Goal: Task Accomplishment & Management: Use online tool/utility

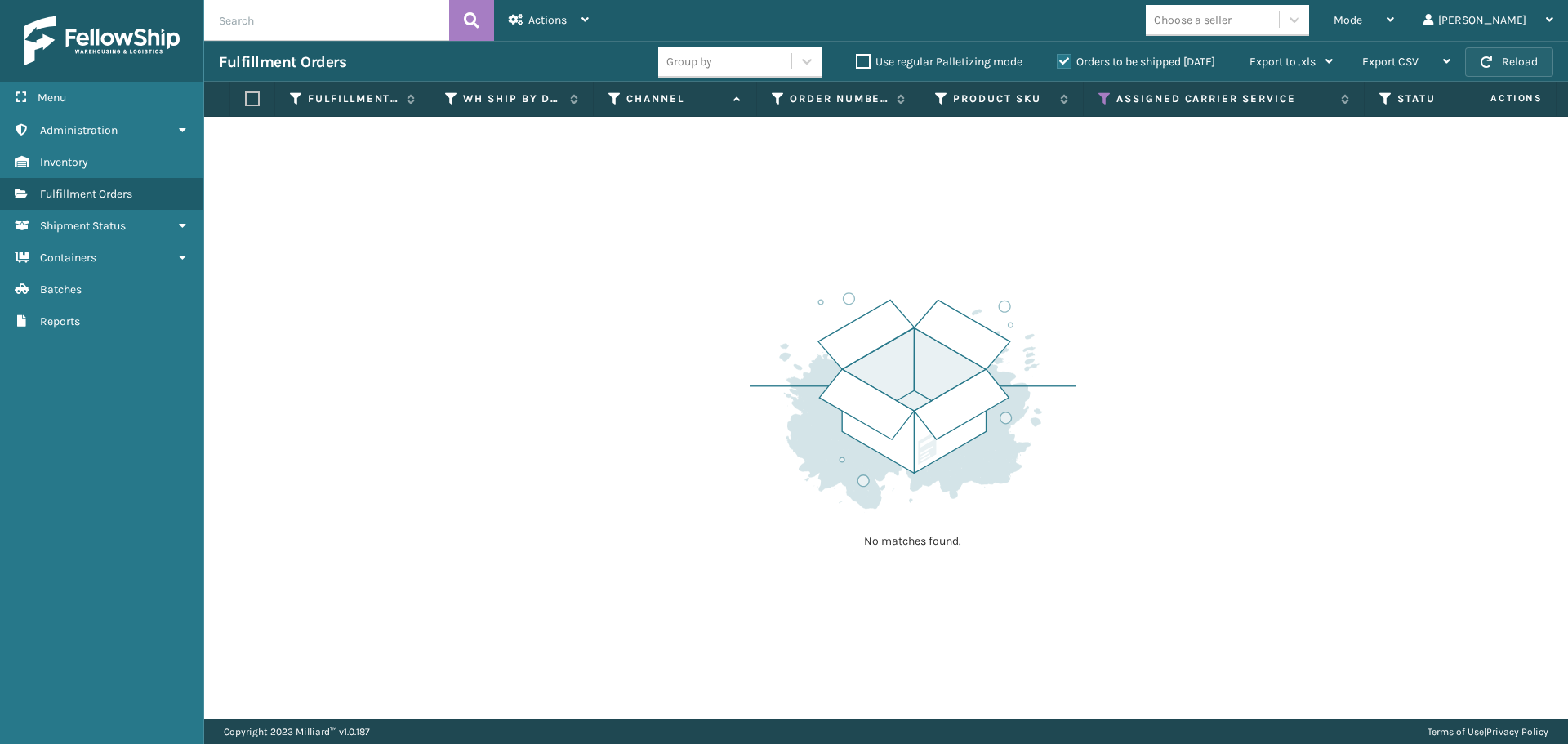
click at [1476, 57] on button "Reload" at bounding box center [1510, 62] width 88 height 29
click at [1483, 58] on span "button" at bounding box center [1487, 62] width 12 height 12
click at [1095, 96] on th "Assigned Carrier Service" at bounding box center [1225, 99] width 281 height 35
click at [1103, 96] on icon at bounding box center [1105, 98] width 13 height 15
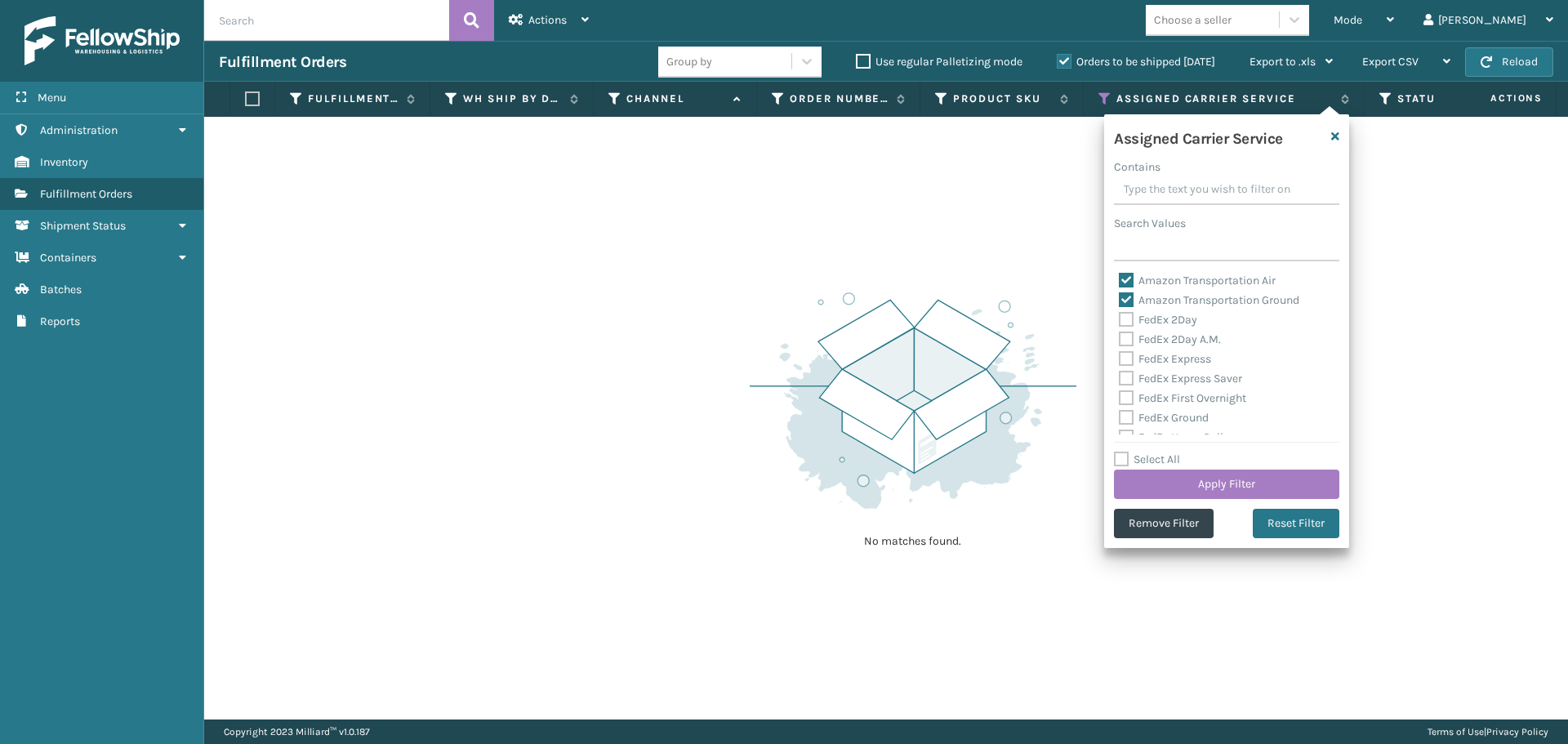
drag, startPoint x: 1122, startPoint y: 274, endPoint x: 1123, endPoint y: 297, distance: 23.0
click at [1122, 274] on label "Amazon Transportation Air" at bounding box center [1197, 280] width 157 height 14
click at [1120, 274] on input "Amazon Transportation Air" at bounding box center [1119, 276] width 1 height 11
checkbox input "false"
click at [1124, 304] on label "Amazon Transportation Ground" at bounding box center [1210, 300] width 181 height 14
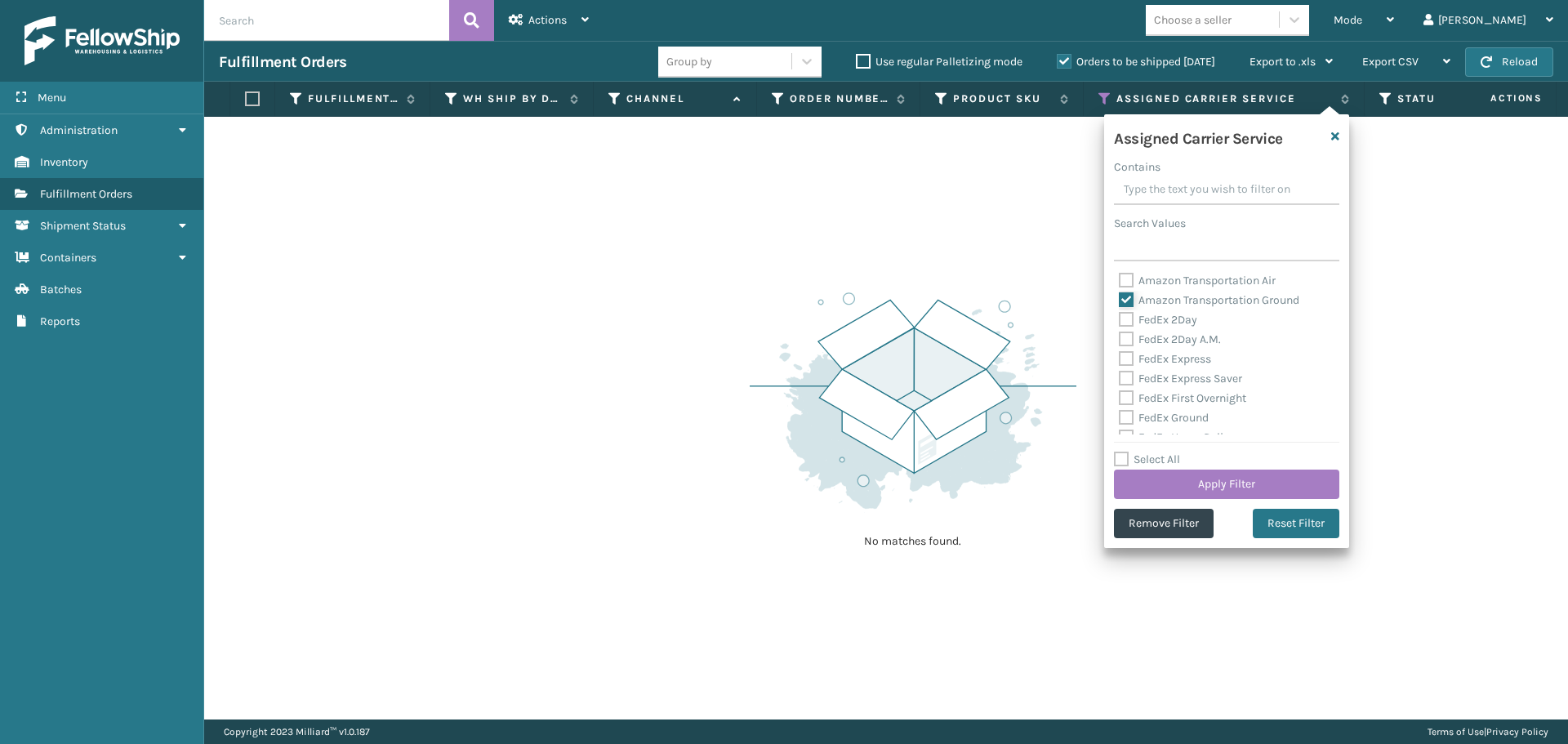
click at [1120, 302] on input "Amazon Transportation Ground" at bounding box center [1119, 296] width 1 height 11
checkbox input "false"
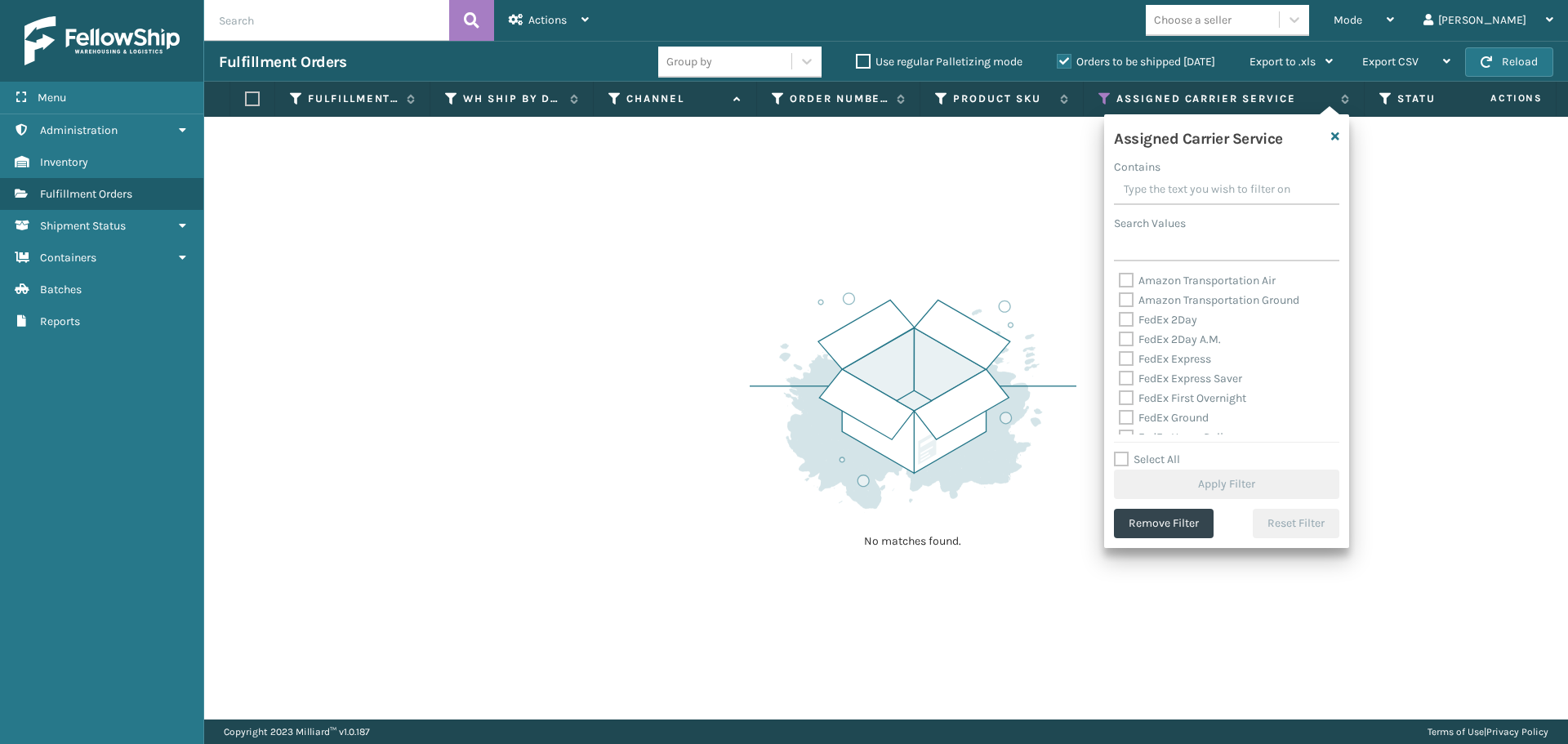
click at [1124, 320] on label "FedEx 2Day" at bounding box center [1158, 320] width 79 height 14
click at [1120, 320] on input "FedEx 2Day" at bounding box center [1119, 316] width 1 height 11
checkbox input "true"
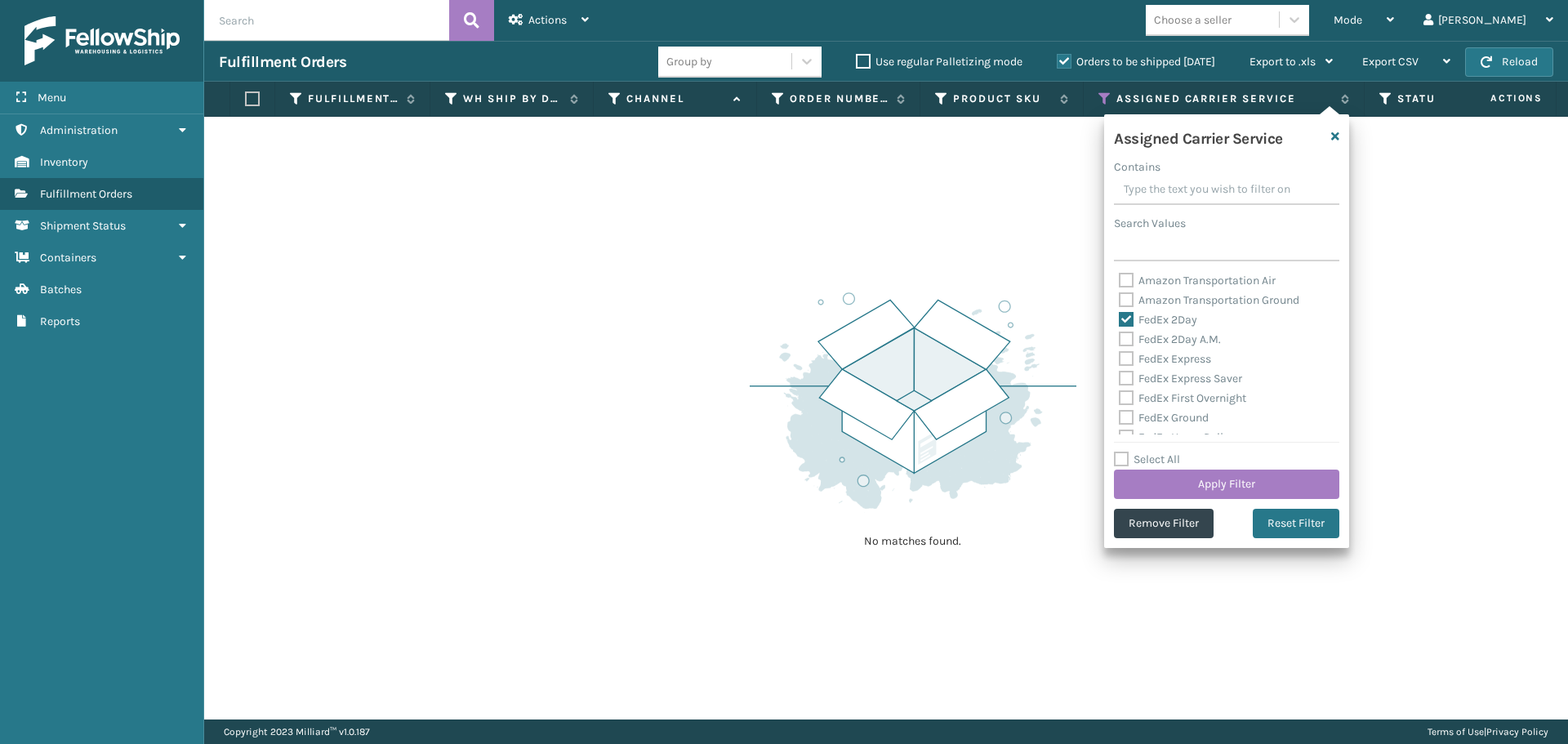
click at [1125, 341] on label "FedEx 2Day A.M." at bounding box center [1170, 340] width 102 height 14
click at [1120, 341] on input "FedEx 2Day A.M." at bounding box center [1119, 335] width 1 height 11
checkbox input "true"
click at [1126, 366] on div "FedEx Express" at bounding box center [1227, 359] width 216 height 19
click at [1126, 360] on label "FedEx Express" at bounding box center [1165, 359] width 92 height 14
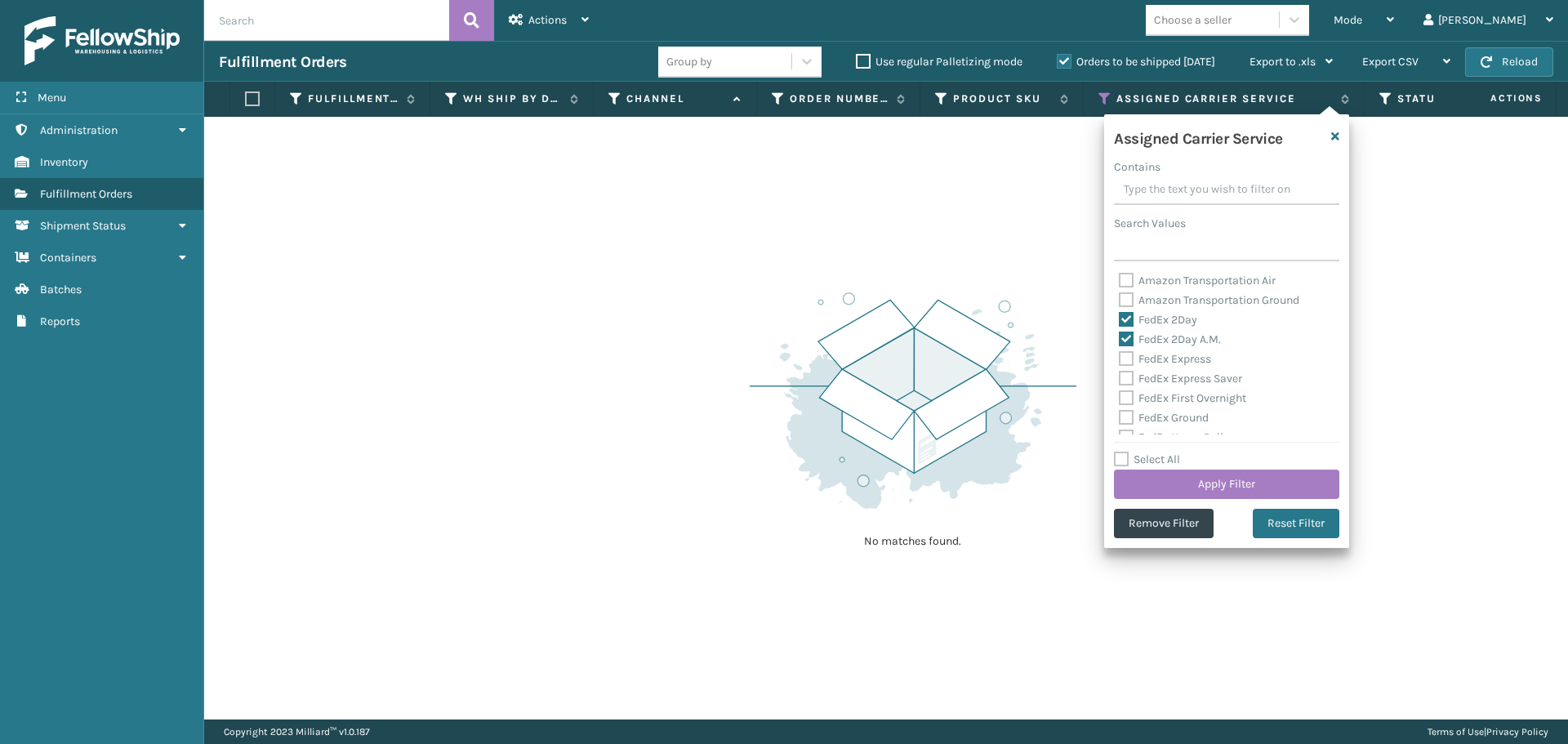
click at [1120, 360] on input "FedEx Express" at bounding box center [1119, 355] width 1 height 11
checkbox input "true"
click at [1126, 376] on label "FedEx Express Saver" at bounding box center [1180, 379] width 123 height 14
click at [1120, 376] on input "FedEx Express Saver" at bounding box center [1119, 374] width 1 height 11
checkbox input "true"
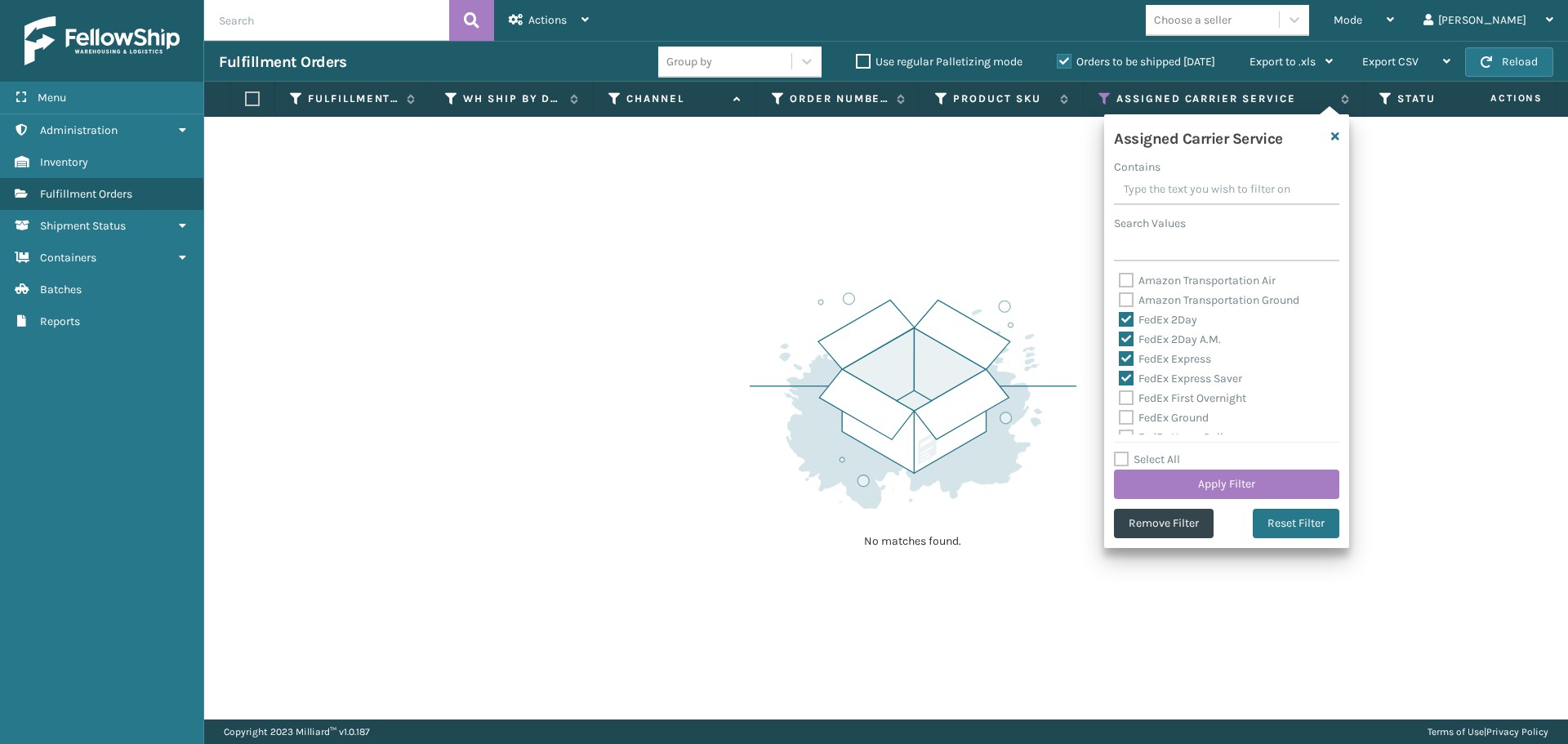
click at [1126, 397] on label "FedEx First Overnight" at bounding box center [1183, 398] width 127 height 14
click at [1120, 397] on input "FedEx First Overnight" at bounding box center [1119, 394] width 1 height 11
checkbox input "true"
click at [1126, 421] on label "FedEx Ground" at bounding box center [1164, 418] width 90 height 14
click at [1120, 419] on input "FedEx Ground" at bounding box center [1119, 414] width 1 height 11
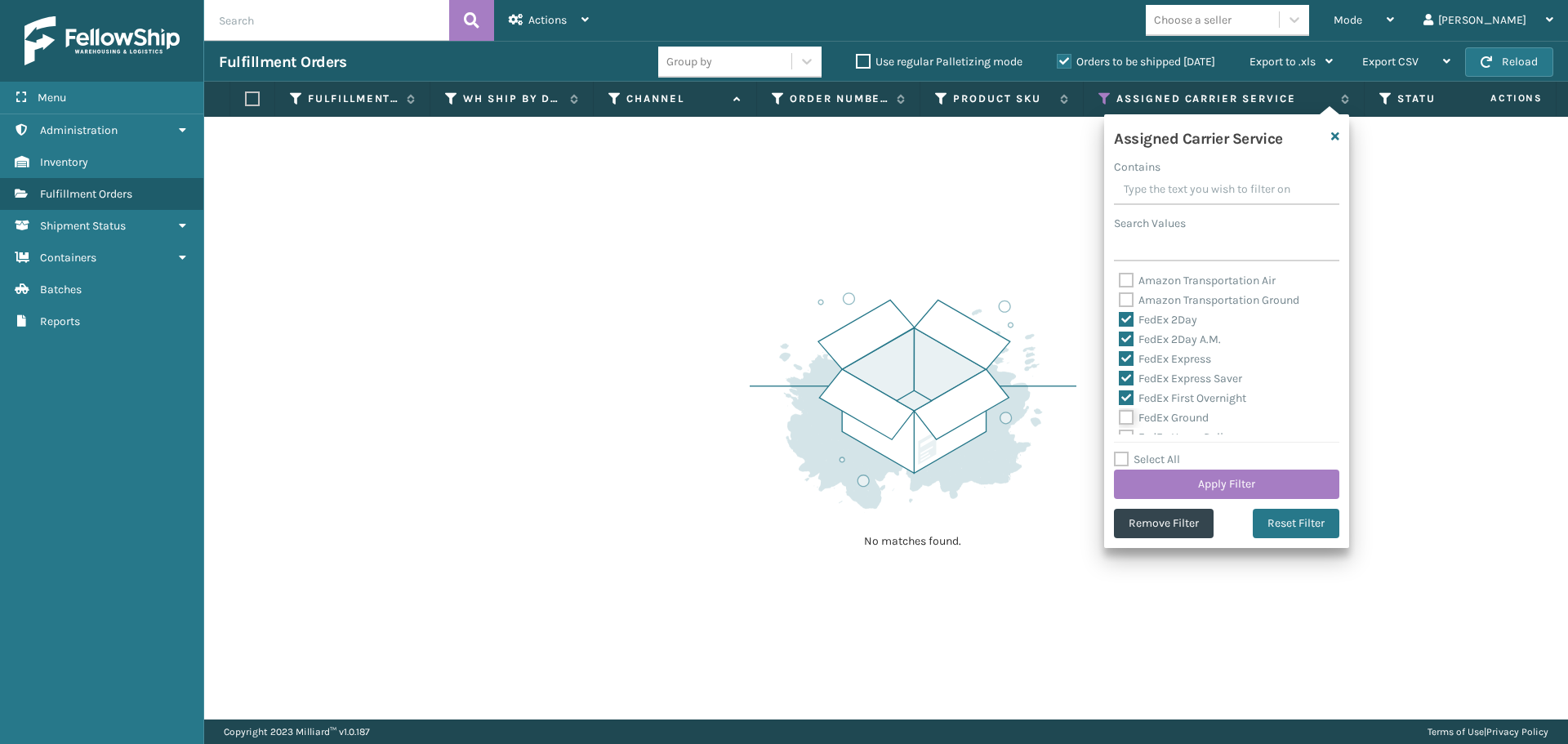
checkbox input "true"
click at [1126, 353] on label "FedEx Home Delivery" at bounding box center [1182, 356] width 126 height 14
click at [1120, 353] on input "FedEx Home Delivery" at bounding box center [1119, 351] width 1 height 11
checkbox input "true"
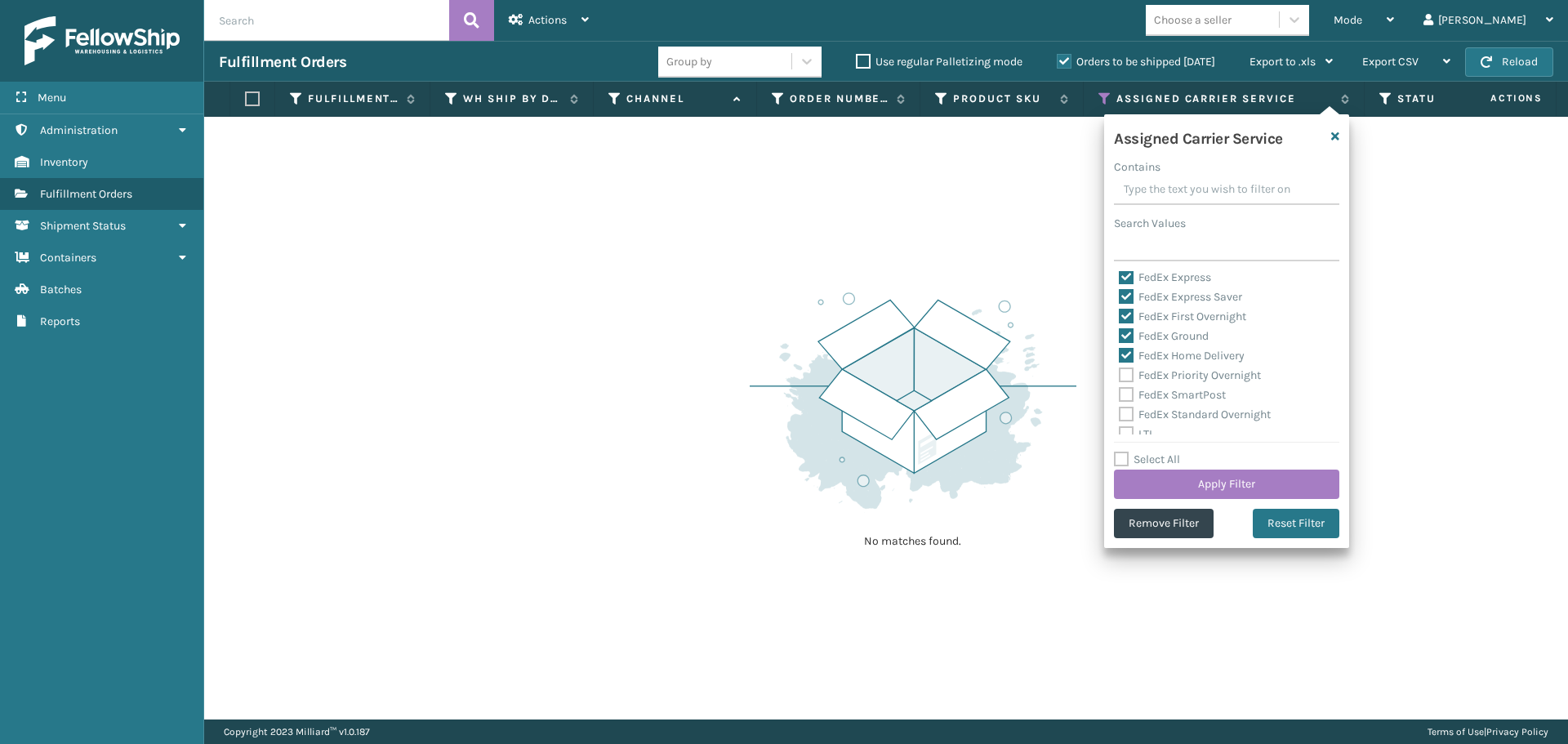
click at [1126, 371] on label "FedEx Priority Overnight" at bounding box center [1190, 375] width 142 height 14
click at [1120, 371] on input "FedEx Priority Overnight" at bounding box center [1119, 372] width 1 height 11
checkbox input "true"
click at [1124, 388] on label "FedEx SmartPost" at bounding box center [1172, 395] width 107 height 14
click at [1120, 388] on input "FedEx SmartPost" at bounding box center [1119, 391] width 1 height 11
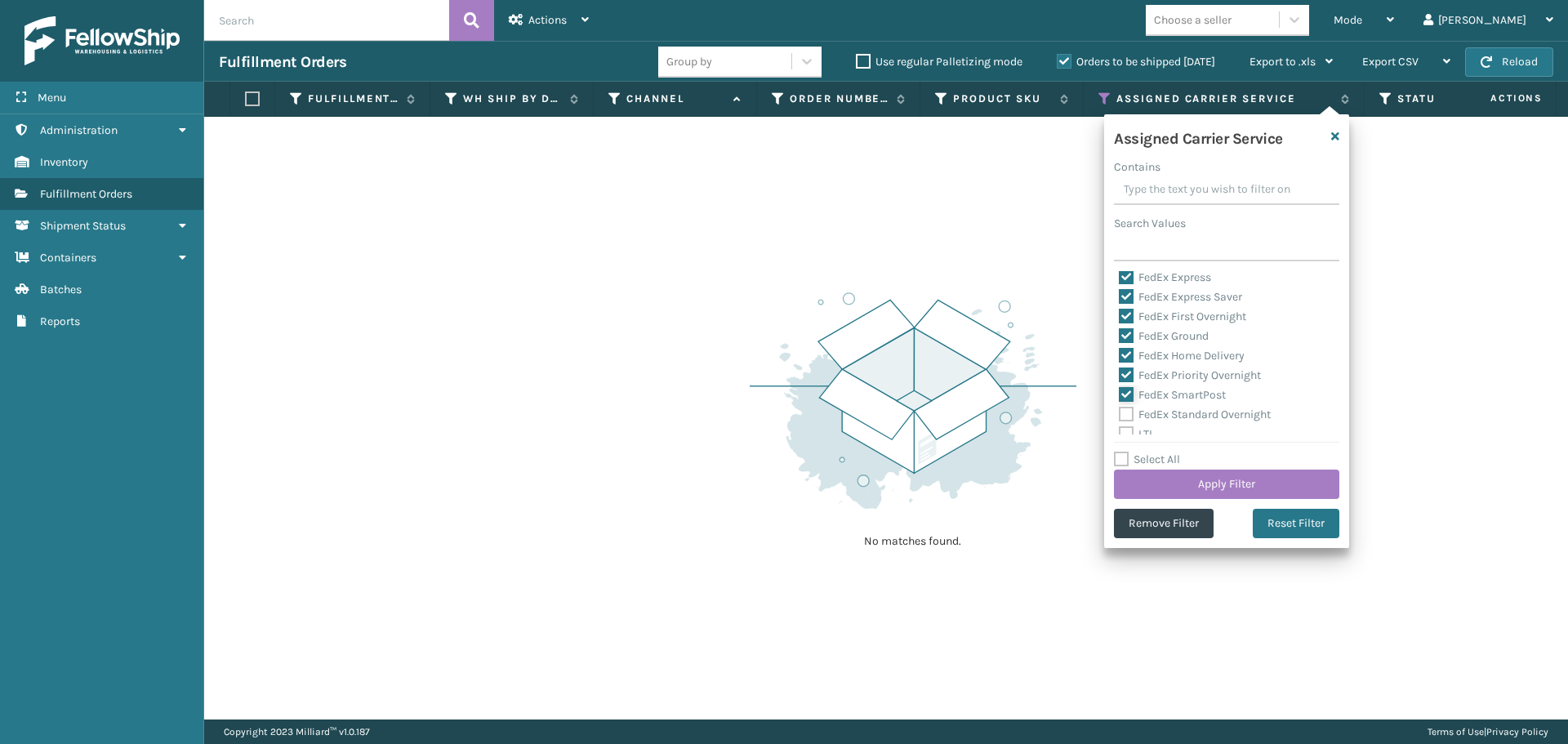
checkbox input "true"
click at [1122, 408] on label "FedEx Standard Overnight" at bounding box center [1195, 415] width 152 height 14
click at [1120, 408] on input "FedEx Standard Overnight" at bounding box center [1119, 410] width 1 height 11
checkbox input "true"
click at [1156, 473] on button "Apply Filter" at bounding box center [1226, 484] width 226 height 29
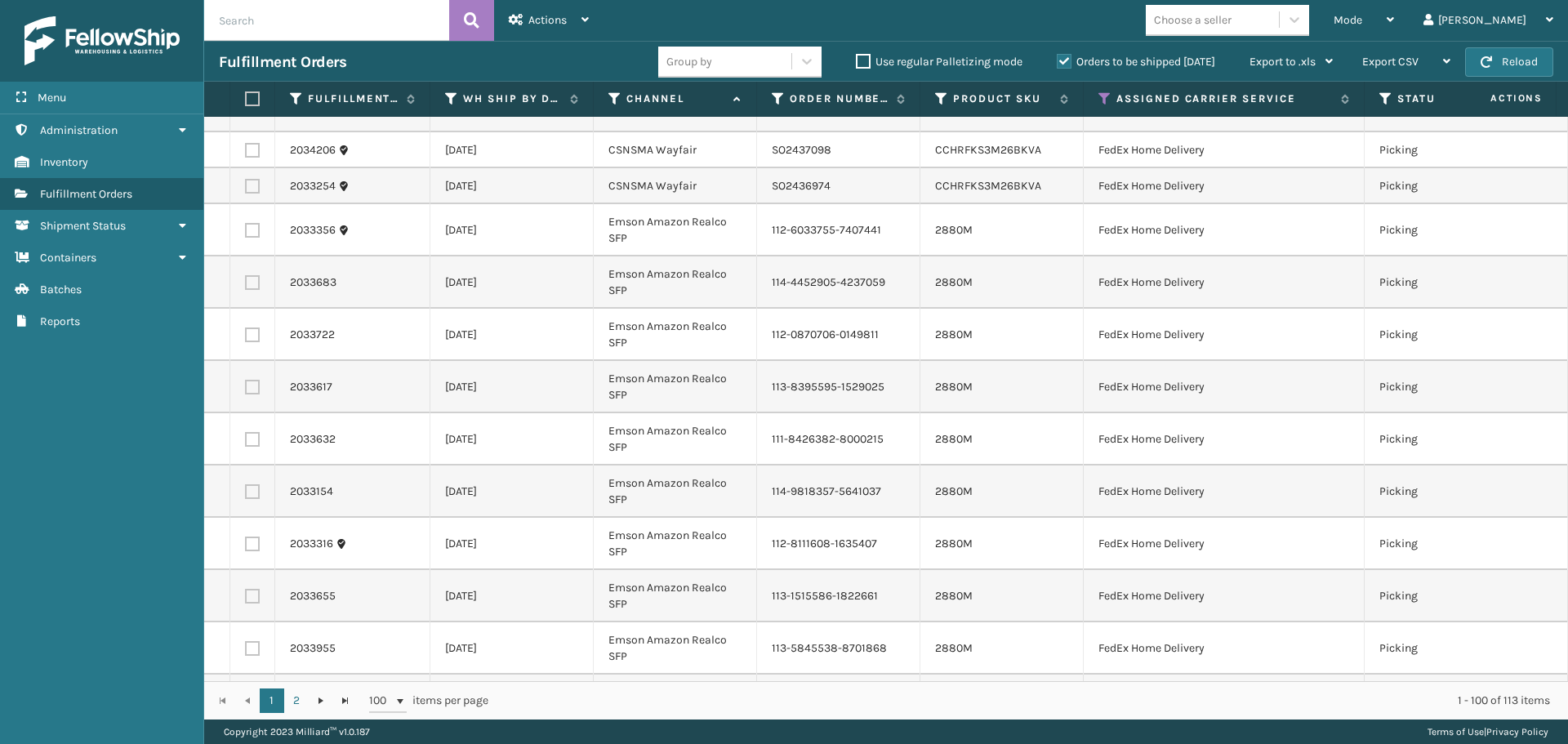
scroll to position [654, 0]
click at [1363, 18] on span "Mode" at bounding box center [1349, 20] width 28 height 14
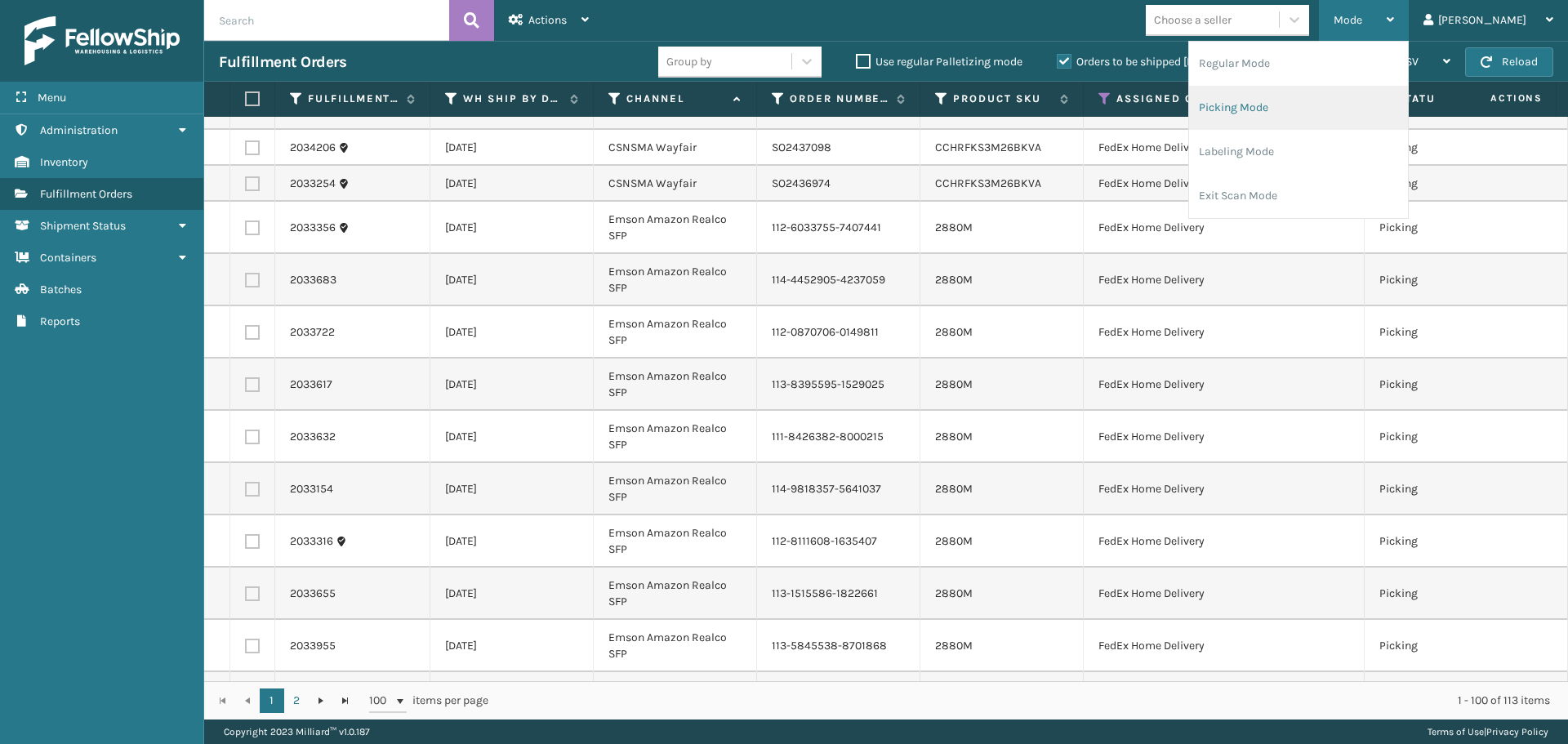
click at [1360, 99] on li "Picking Mode" at bounding box center [1298, 108] width 219 height 44
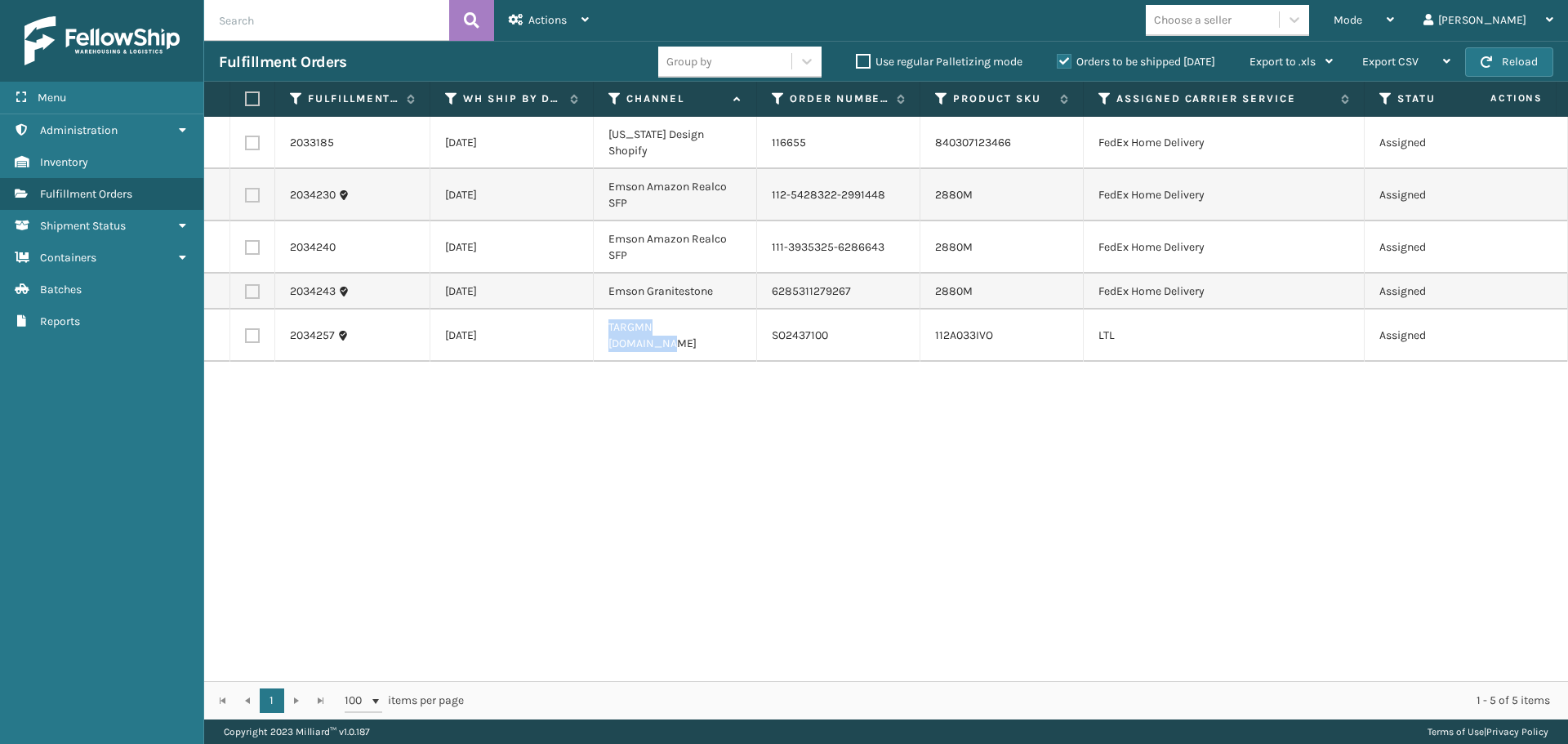
drag, startPoint x: 716, startPoint y: 348, endPoint x: 595, endPoint y: 346, distance: 121.0
click at [595, 346] on td "TARGMN [DOMAIN_NAME]" at bounding box center [675, 335] width 164 height 52
copy td "TARGMN [DOMAIN_NAME]"
click at [613, 95] on icon at bounding box center [615, 98] width 13 height 15
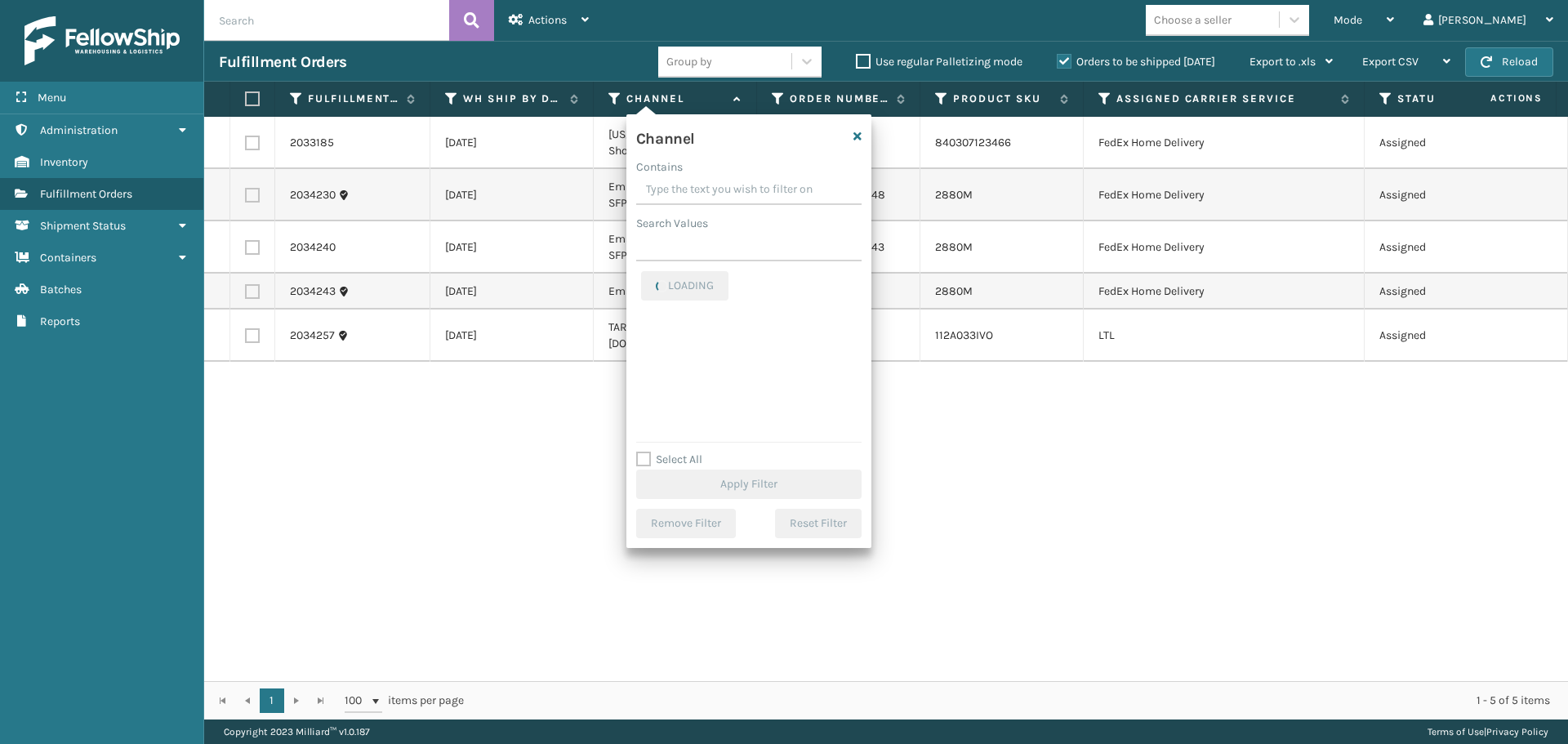
click at [671, 199] on input "Contains" at bounding box center [749, 189] width 226 height 29
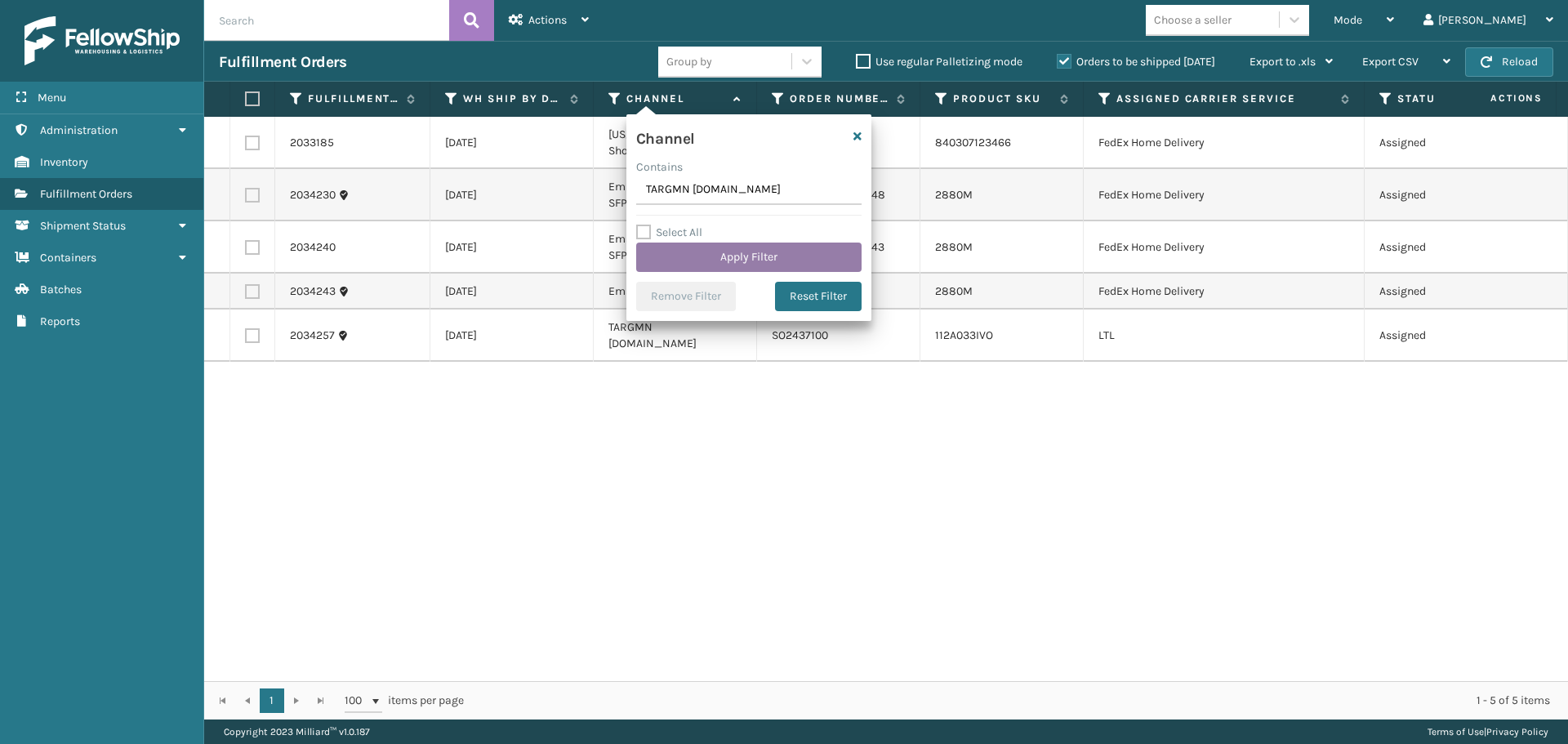
type input "TARGMN [DOMAIN_NAME]"
click at [707, 249] on button "Apply Filter" at bounding box center [749, 257] width 226 height 29
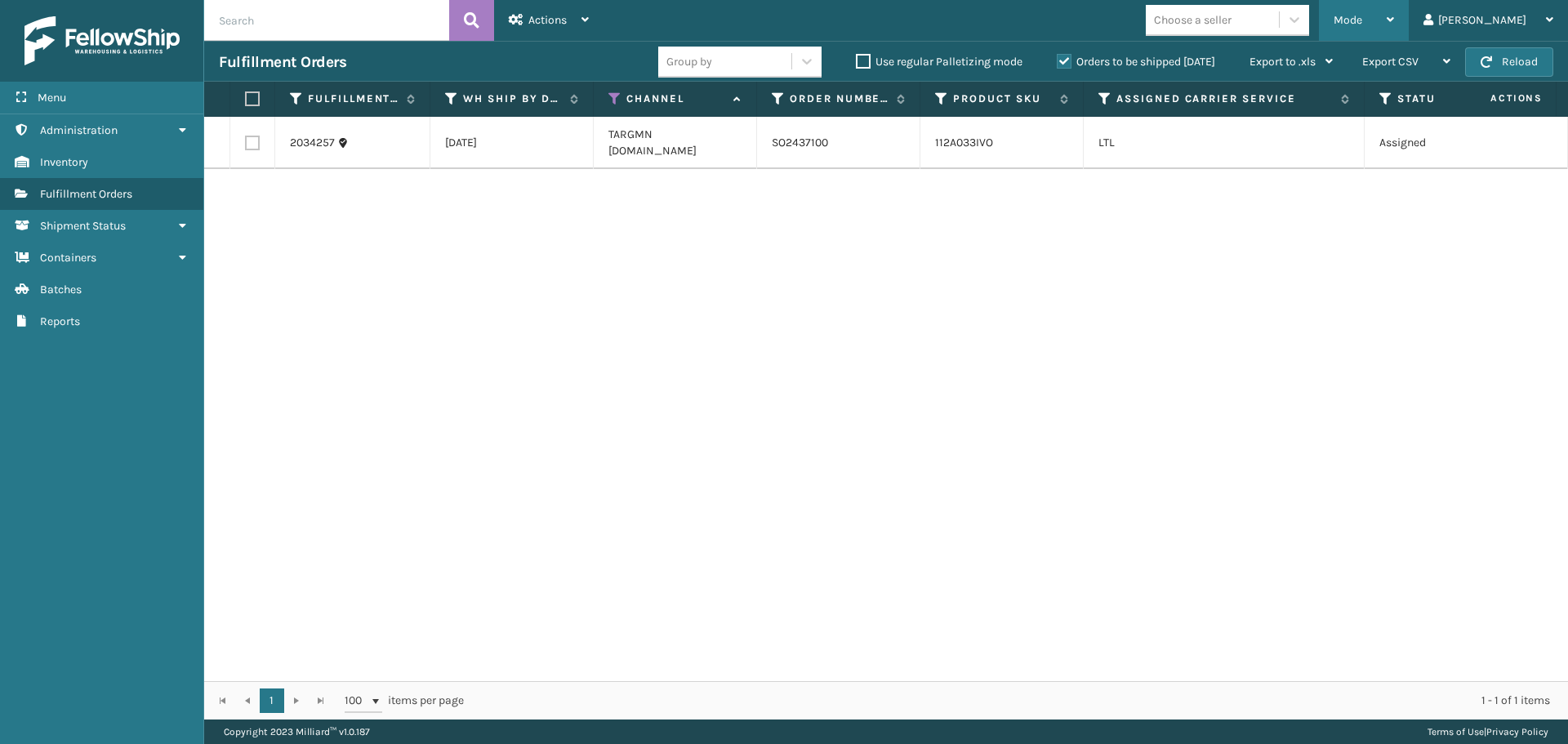
click at [1363, 25] on span "Mode" at bounding box center [1349, 20] width 28 height 14
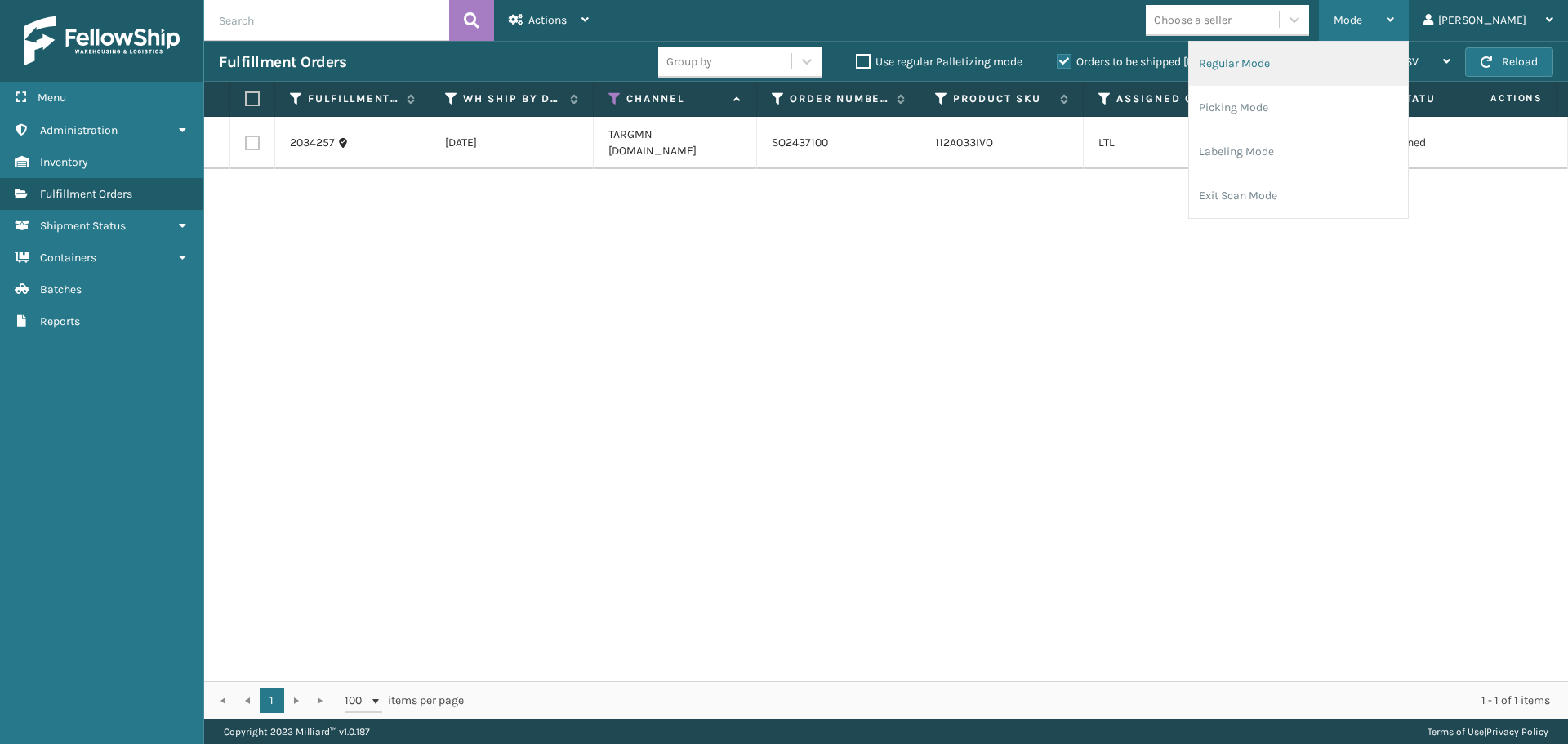
click at [1387, 58] on li "Regular Mode" at bounding box center [1298, 64] width 219 height 44
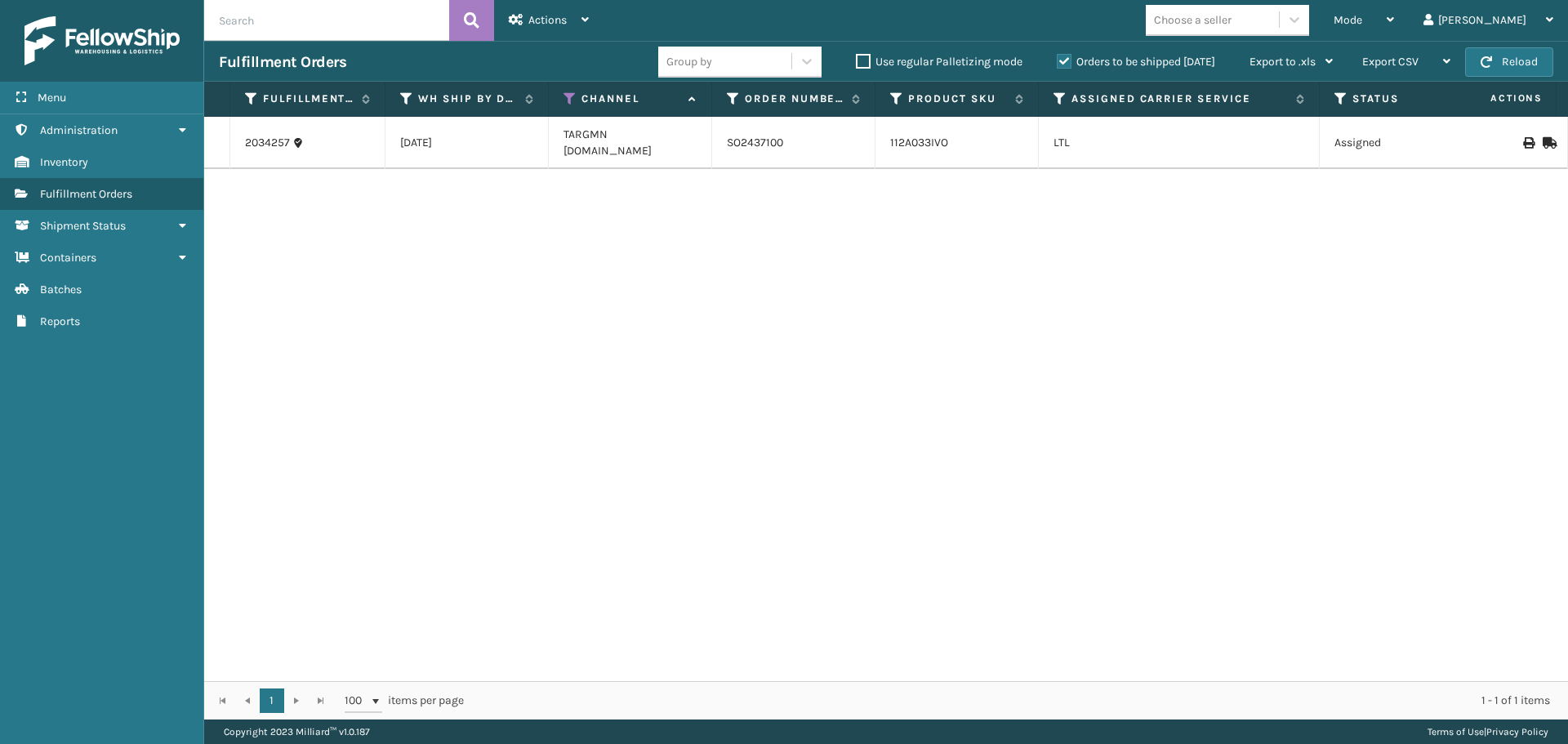
click at [1063, 56] on label "Orders to be shipped [DATE]" at bounding box center [1136, 62] width 158 height 14
click at [1057, 56] on input "Orders to be shipped [DATE]" at bounding box center [1057, 58] width 1 height 11
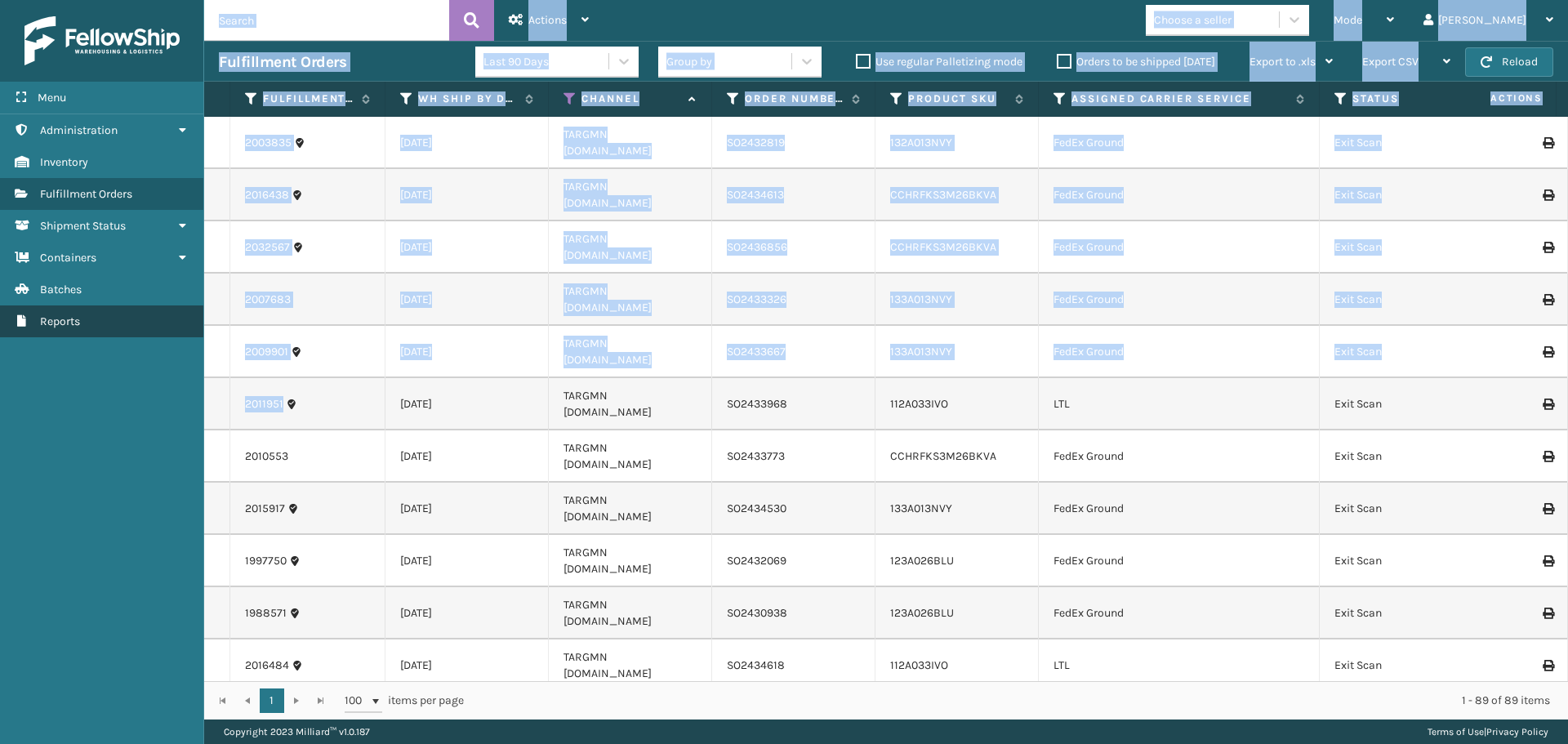
drag, startPoint x: 284, startPoint y: 327, endPoint x: 201, endPoint y: 327, distance: 83.0
click at [201, 0] on div "Menu Administration Administration Administration Inventory Administration Fulf…" at bounding box center [784, 0] width 1568 height 0
click at [272, 378] on td "2011951" at bounding box center [307, 403] width 155 height 52
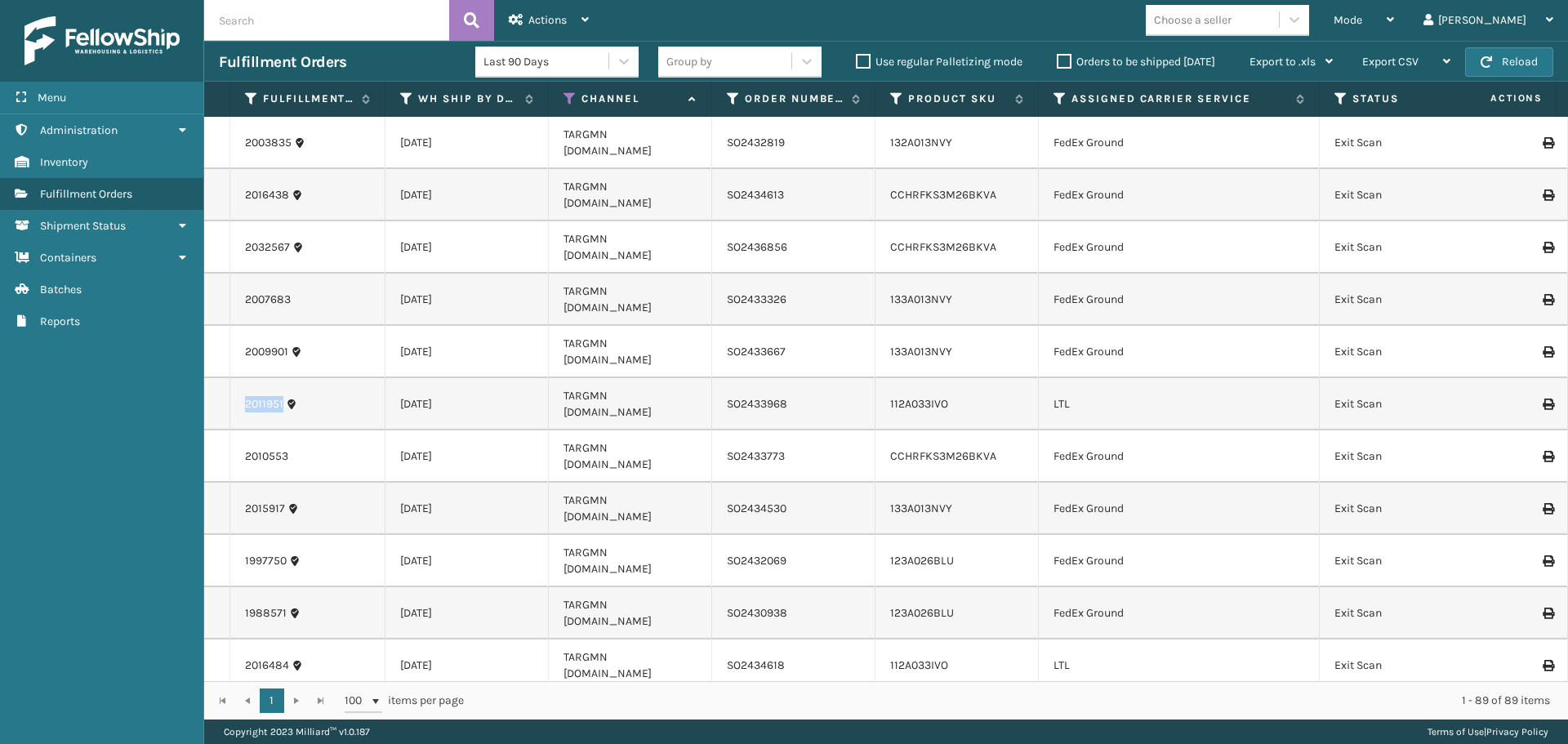
drag, startPoint x: 285, startPoint y: 325, endPoint x: 229, endPoint y: 327, distance: 56.0
click at [229, 378] on tr "2011951 [DATE] TARGMN [DOMAIN_NAME] SO2433968 112A033IVO LTL Exit Scan 1 LifeSt…" at bounding box center [1503, 403] width 2598 height 52
copy tr "2011951"
drag, startPoint x: 291, startPoint y: 521, endPoint x: 230, endPoint y: 517, distance: 61.1
click at [230, 640] on td "2016484" at bounding box center [307, 665] width 155 height 52
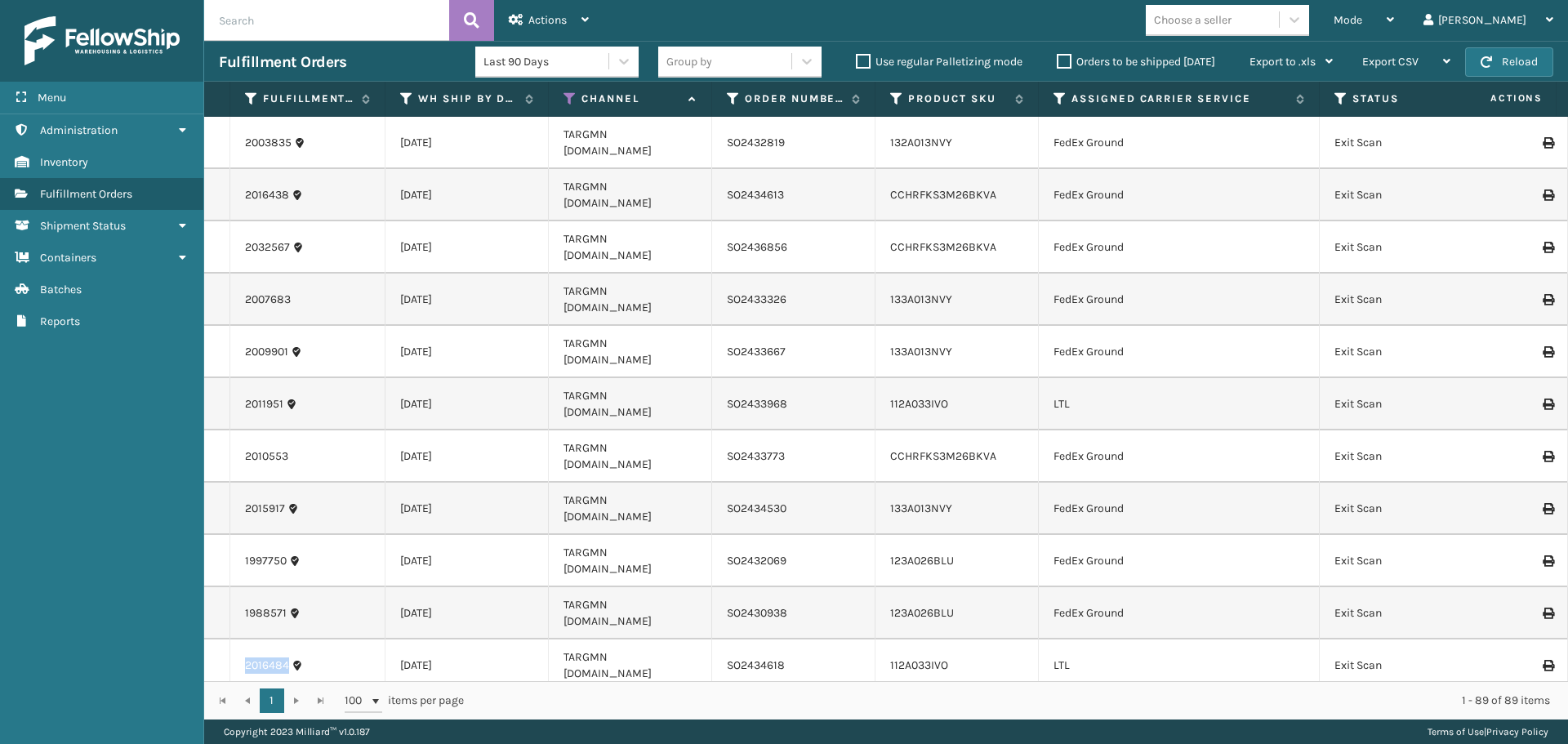
copy link "2016484"
click at [1065, 61] on label "Orders to be shipped [DATE]" at bounding box center [1136, 62] width 158 height 14
click at [1057, 61] on input "Orders to be shipped [DATE]" at bounding box center [1057, 58] width 1 height 11
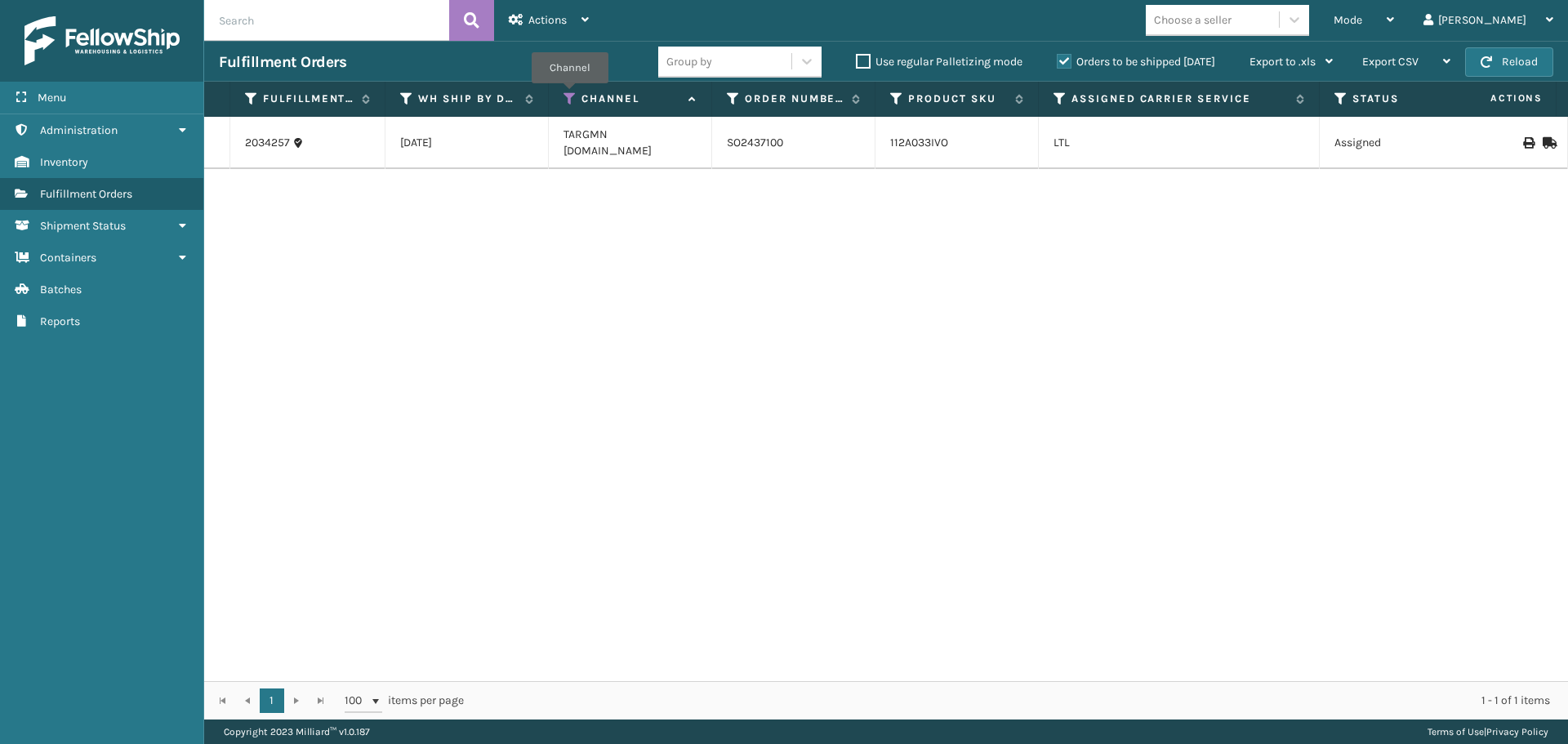
click at [569, 95] on icon at bounding box center [570, 98] width 13 height 15
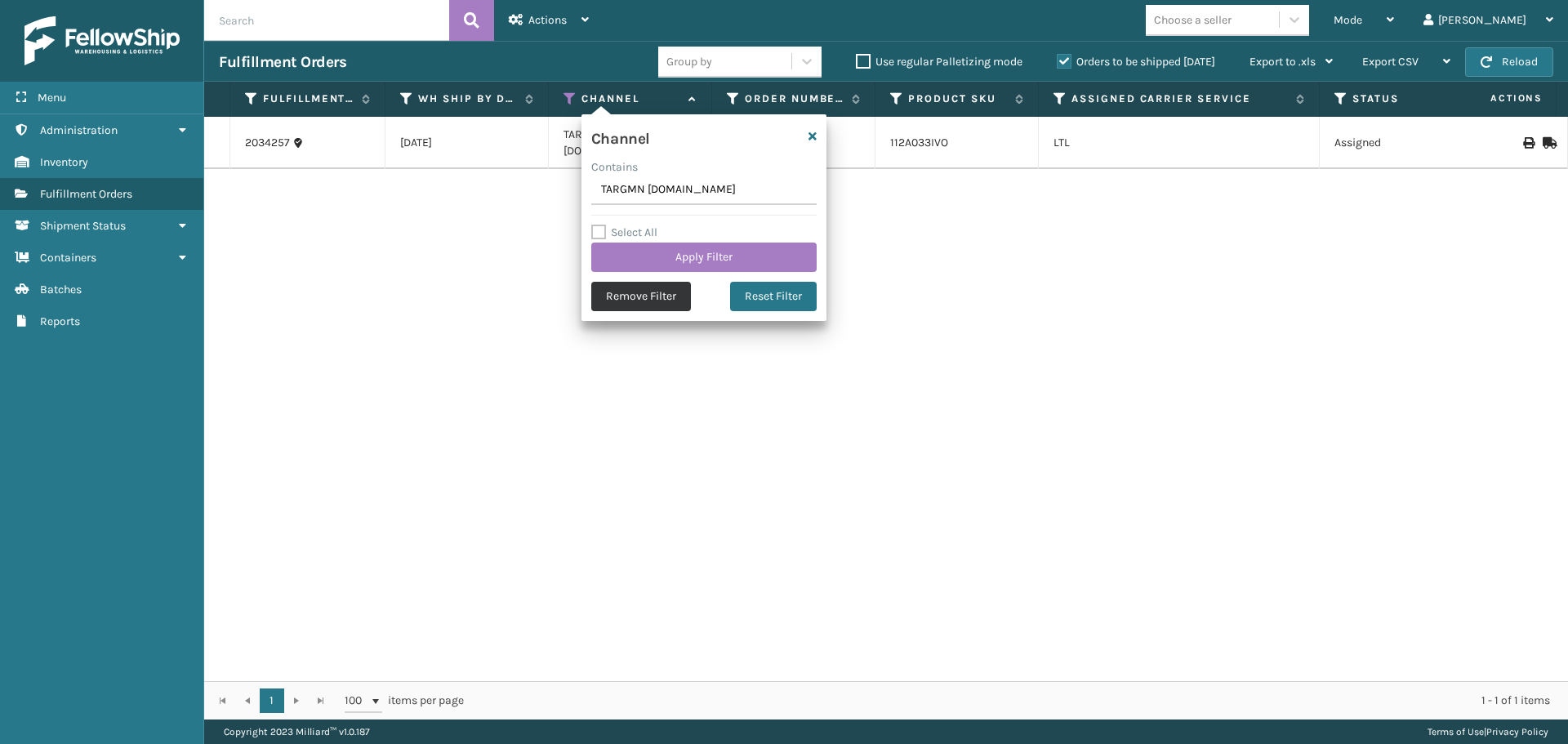
click at [674, 290] on button "Remove Filter" at bounding box center [641, 295] width 100 height 29
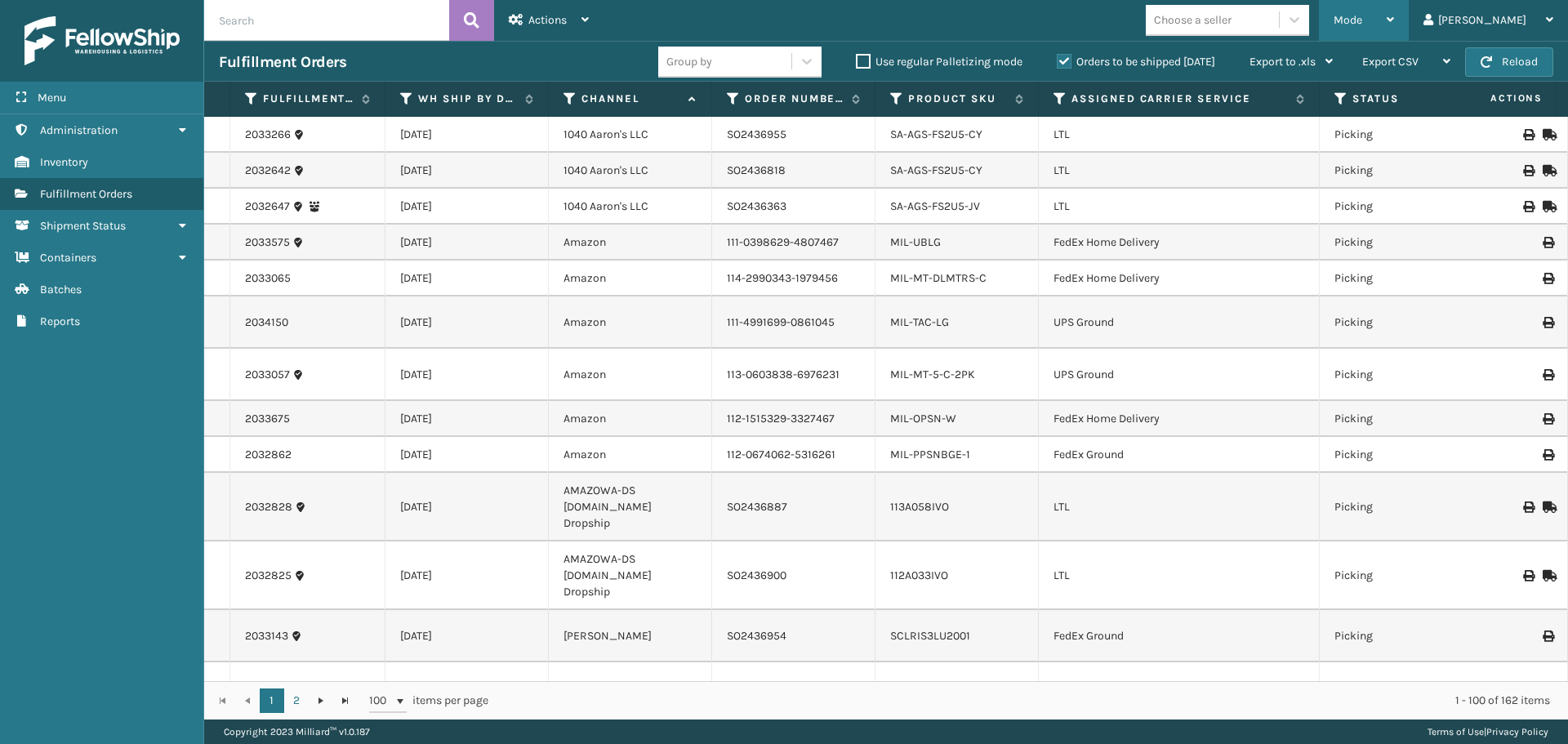
click at [1395, 19] on div "Mode" at bounding box center [1364, 20] width 60 height 41
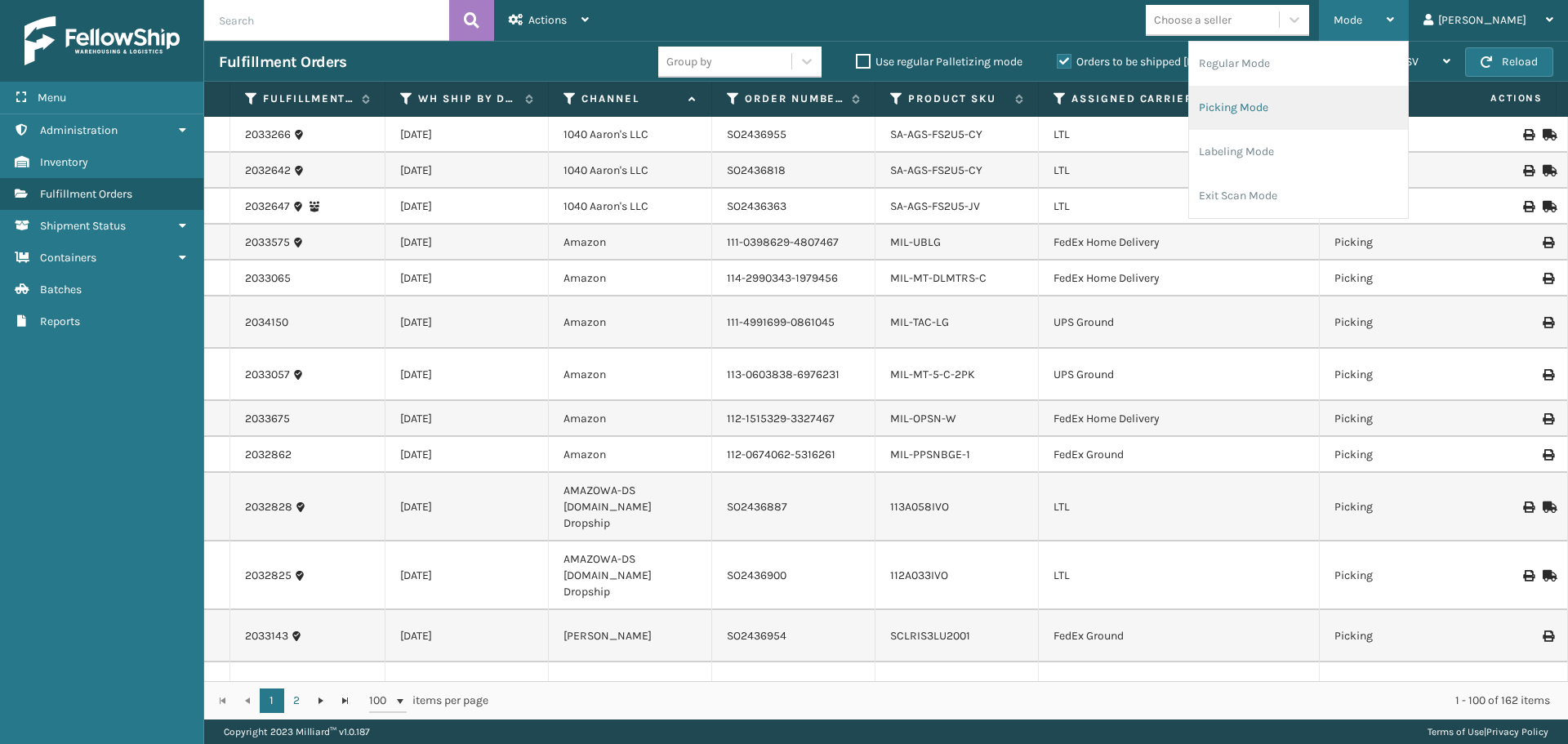
click at [1310, 109] on li "Picking Mode" at bounding box center [1298, 108] width 219 height 44
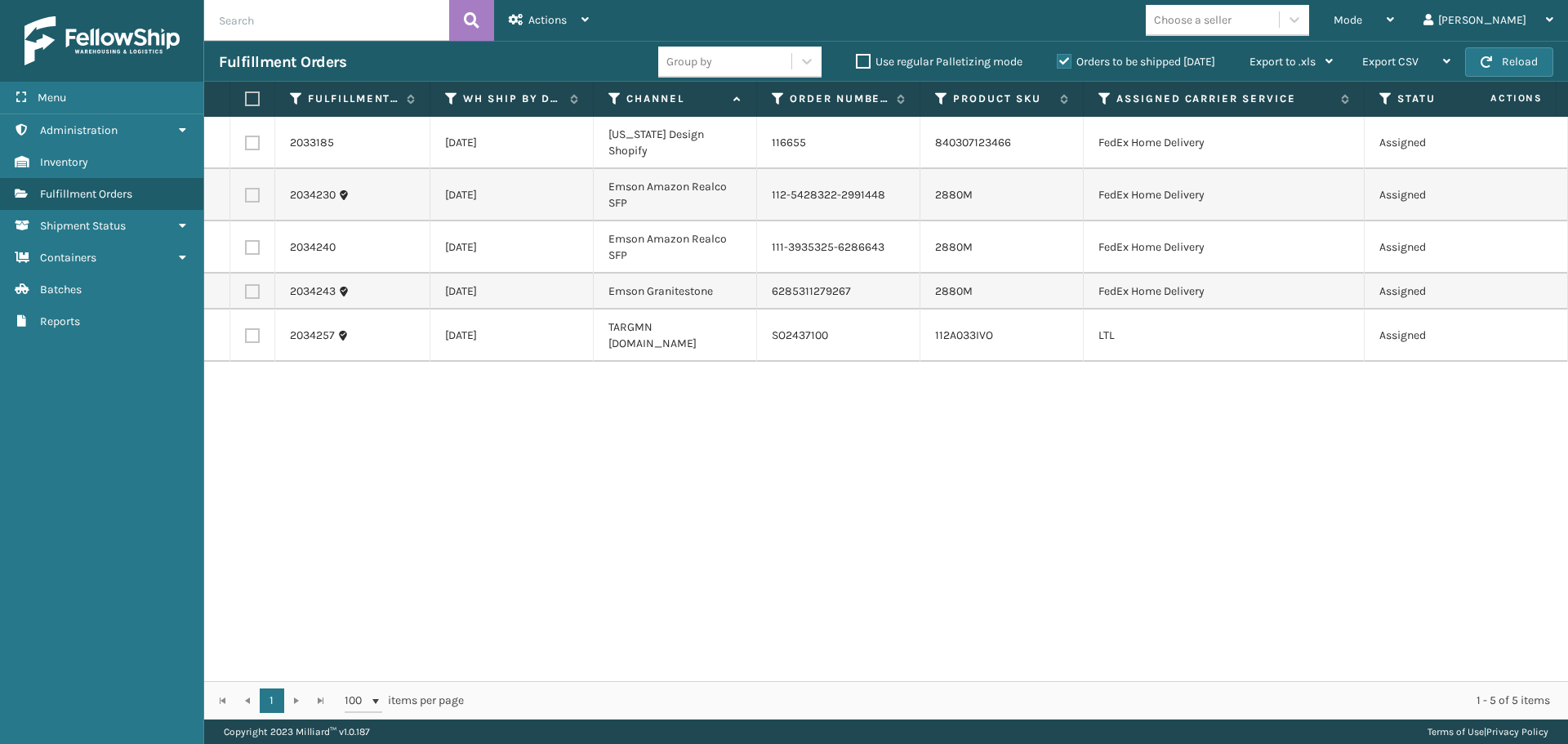
click at [251, 343] on label at bounding box center [252, 335] width 15 height 15
click at [246, 339] on input "checkbox" at bounding box center [245, 334] width 1 height 11
checkbox input "true"
click at [548, 18] on span "Actions" at bounding box center [547, 20] width 38 height 14
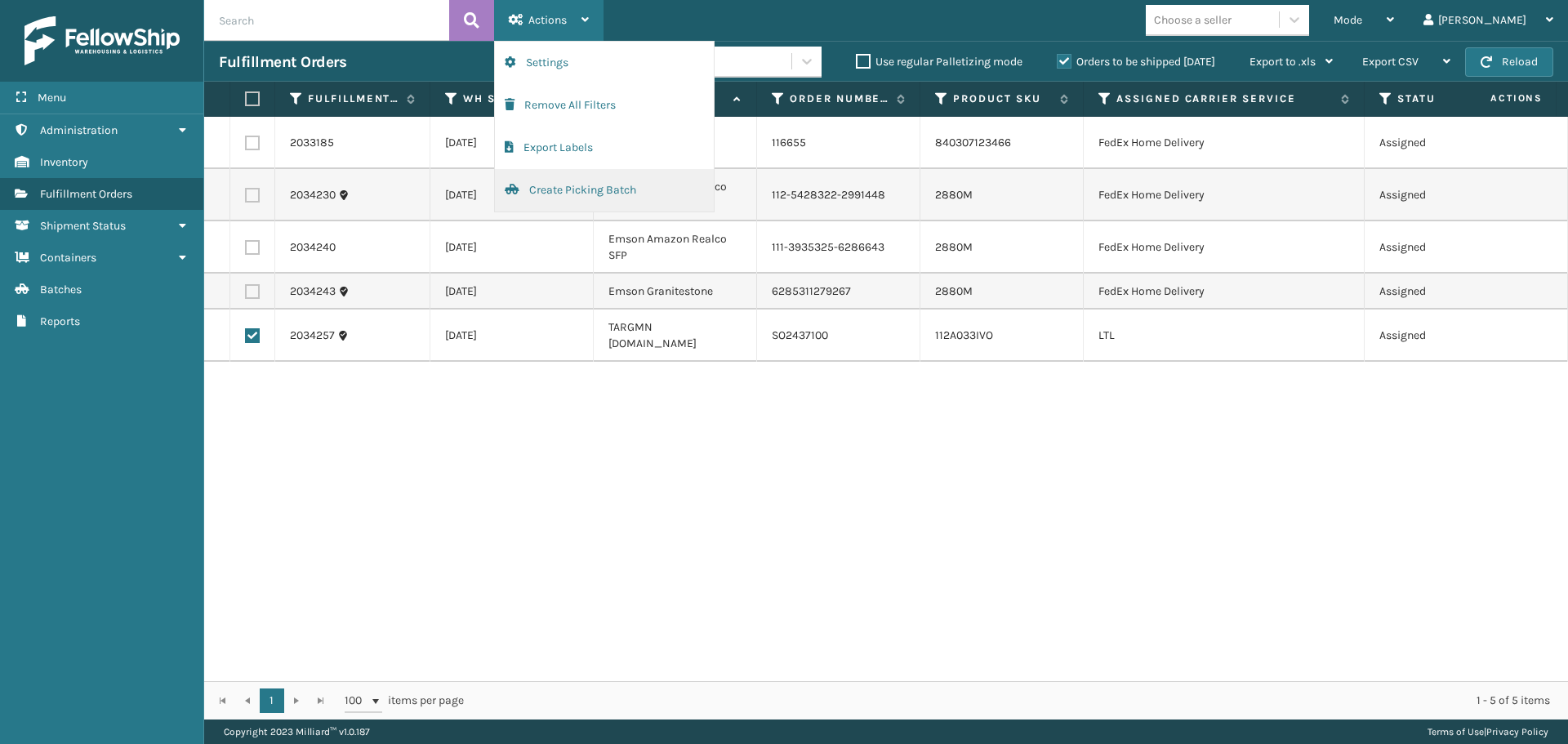
click at [563, 182] on button "Create Picking Batch" at bounding box center [603, 190] width 219 height 42
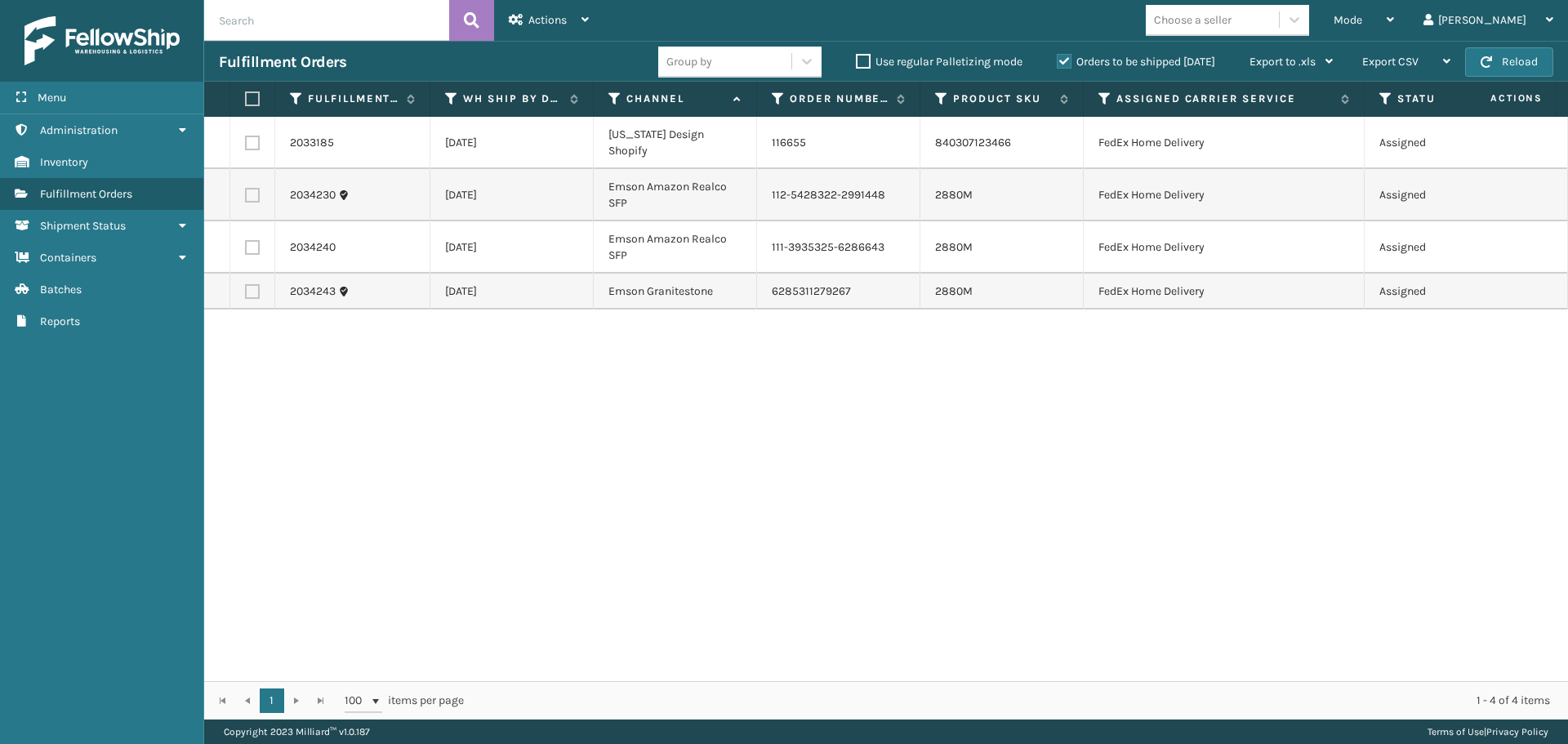
click at [1072, 19] on div "Mode Regular Mode Picking Mode Labeling Mode Exit Scan Mode Choose a seller [PE…" at bounding box center [1086, 20] width 965 height 41
click at [1395, 36] on div "Mode" at bounding box center [1364, 20] width 60 height 41
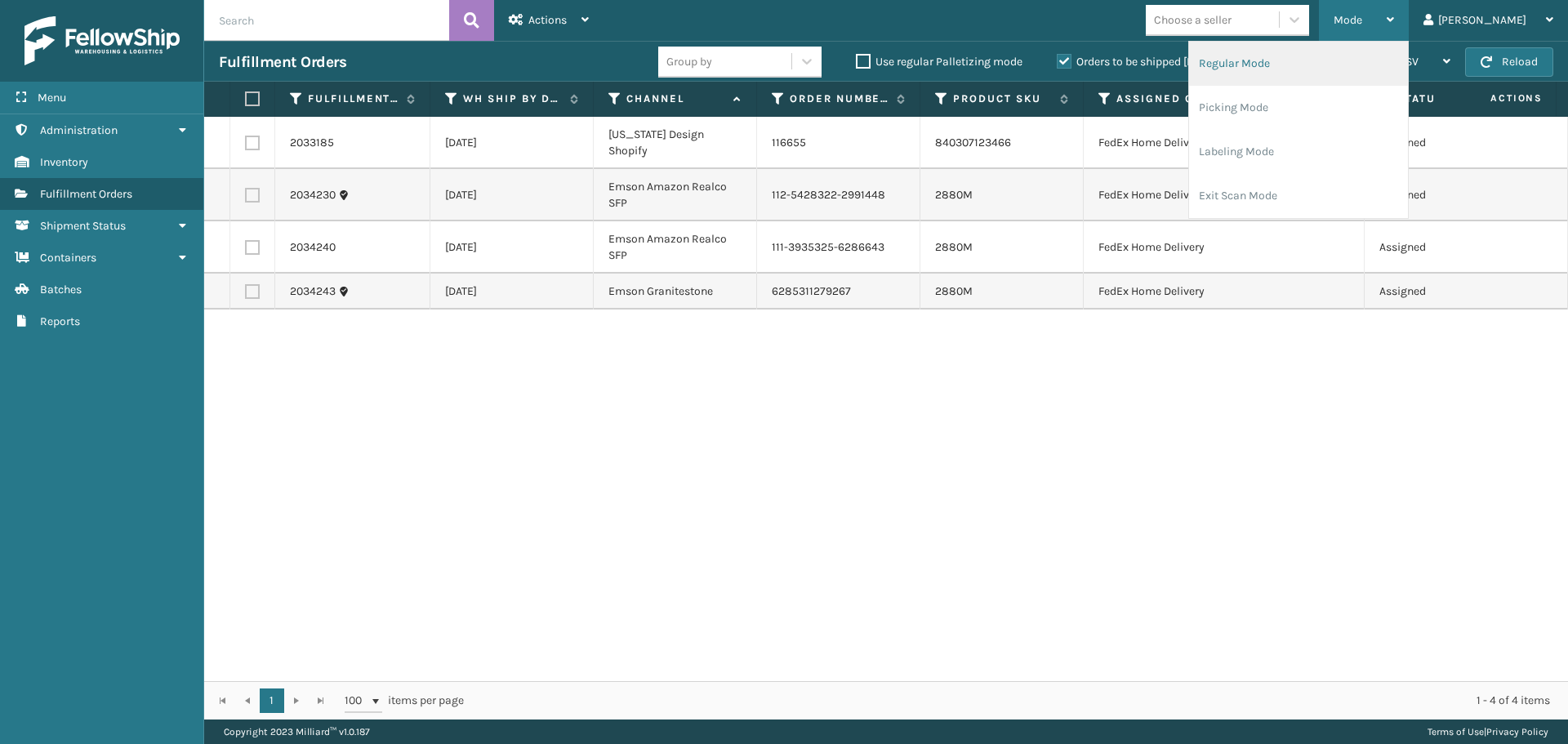
click at [1368, 57] on li "Regular Mode" at bounding box center [1298, 64] width 219 height 44
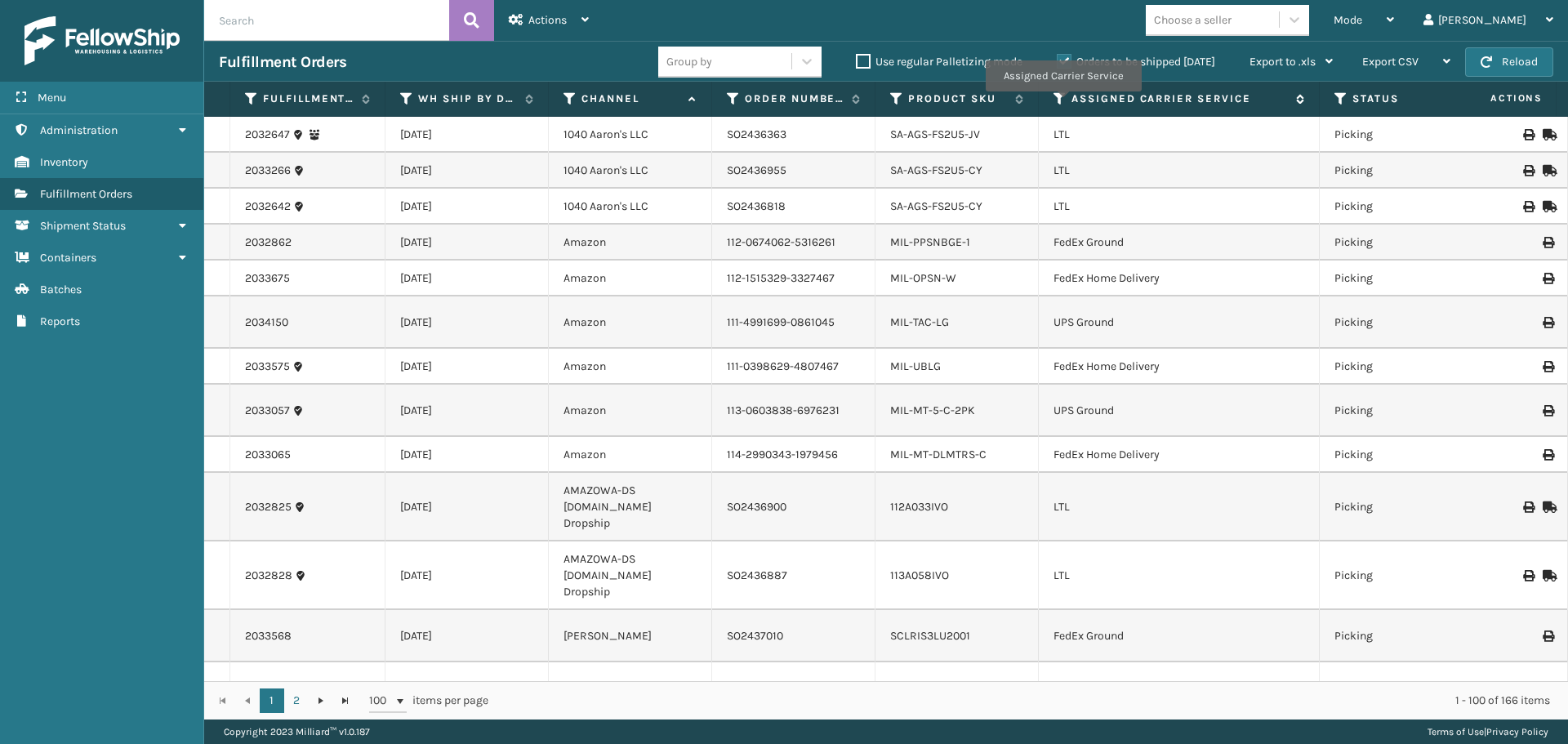
click at [1062, 101] on icon at bounding box center [1060, 98] width 13 height 15
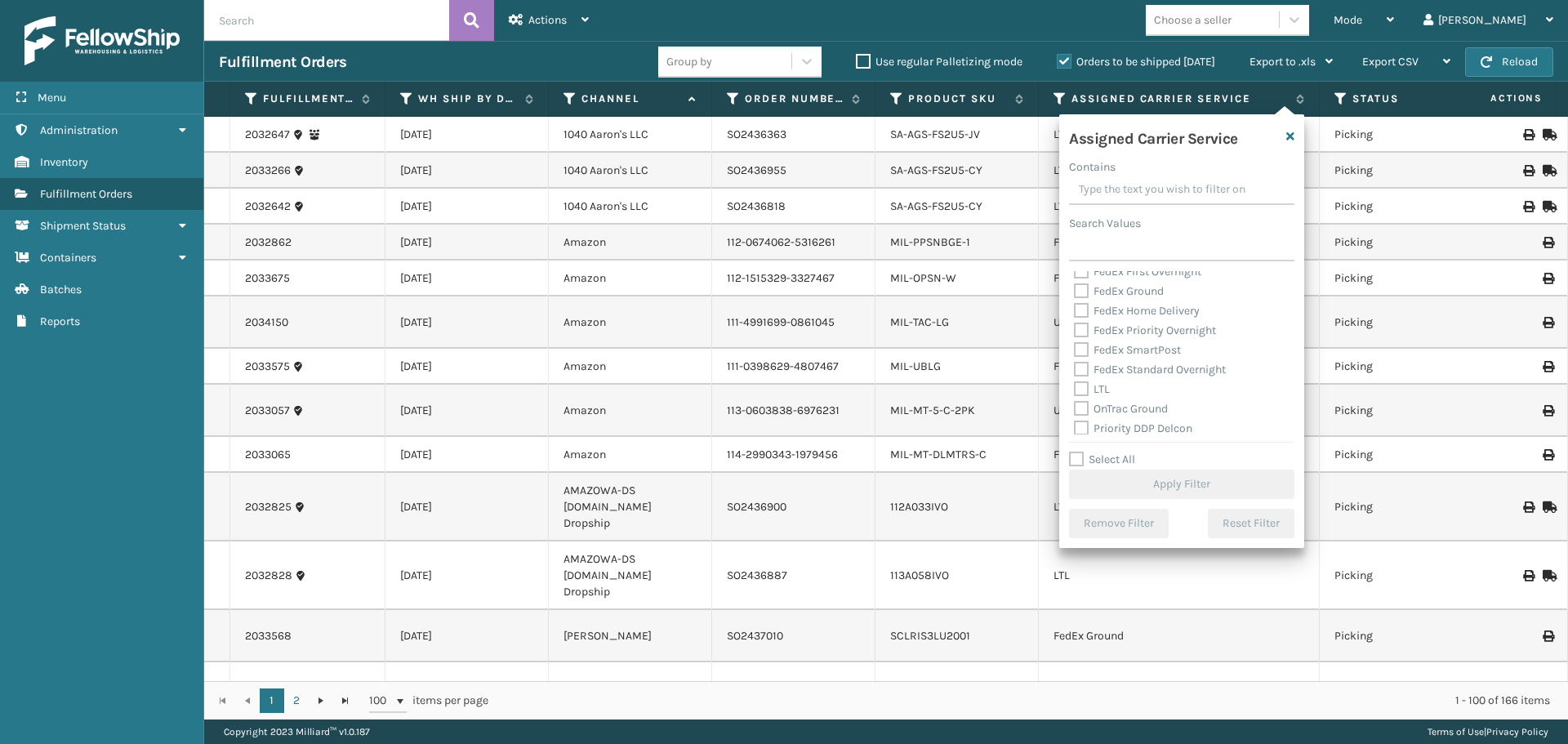
scroll to position [164, 0]
click at [1080, 351] on label "LTL" at bounding box center [1092, 352] width 36 height 14
click at [1075, 351] on input "LTL" at bounding box center [1074, 349] width 1 height 11
checkbox input "true"
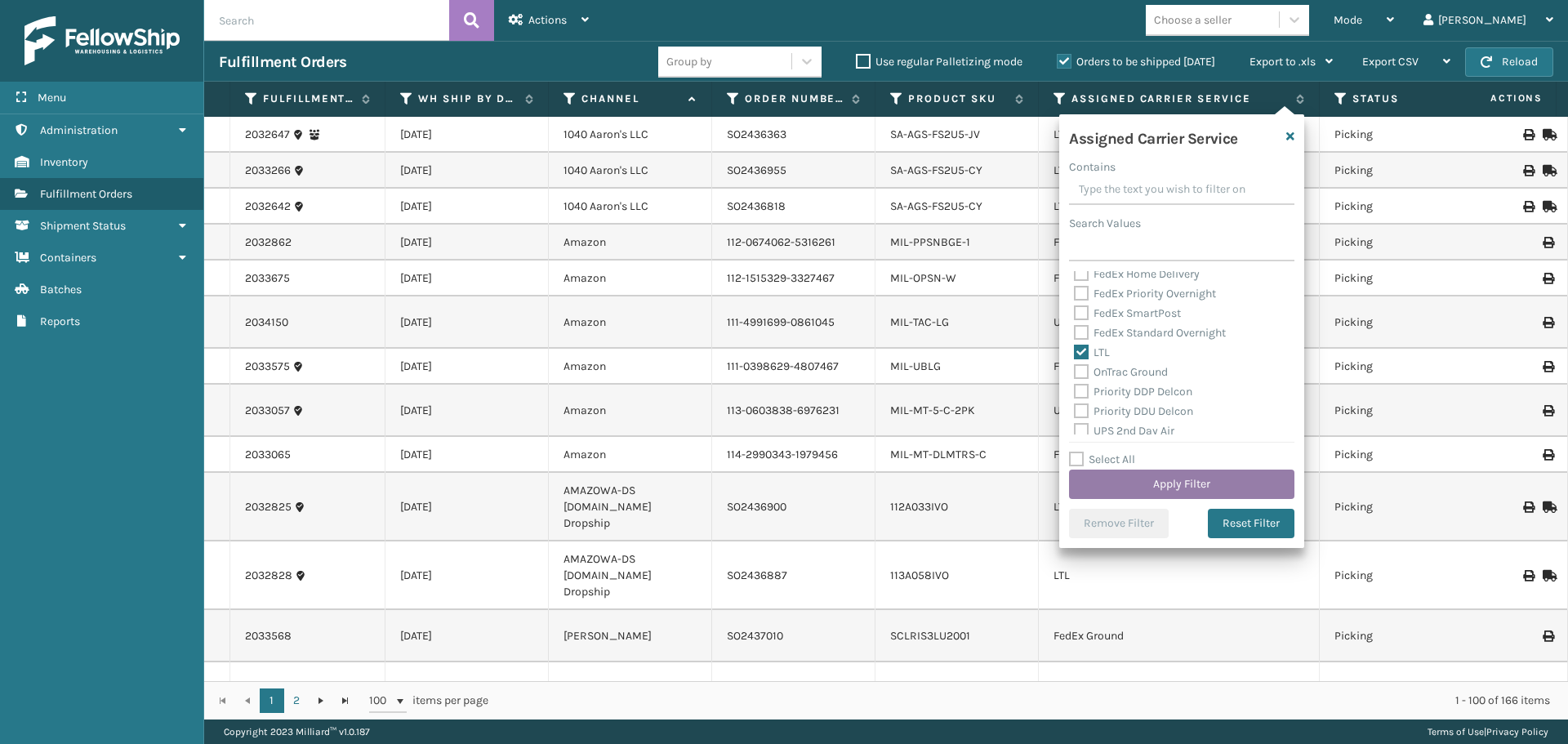
click at [1153, 479] on button "Apply Filter" at bounding box center [1181, 484] width 226 height 29
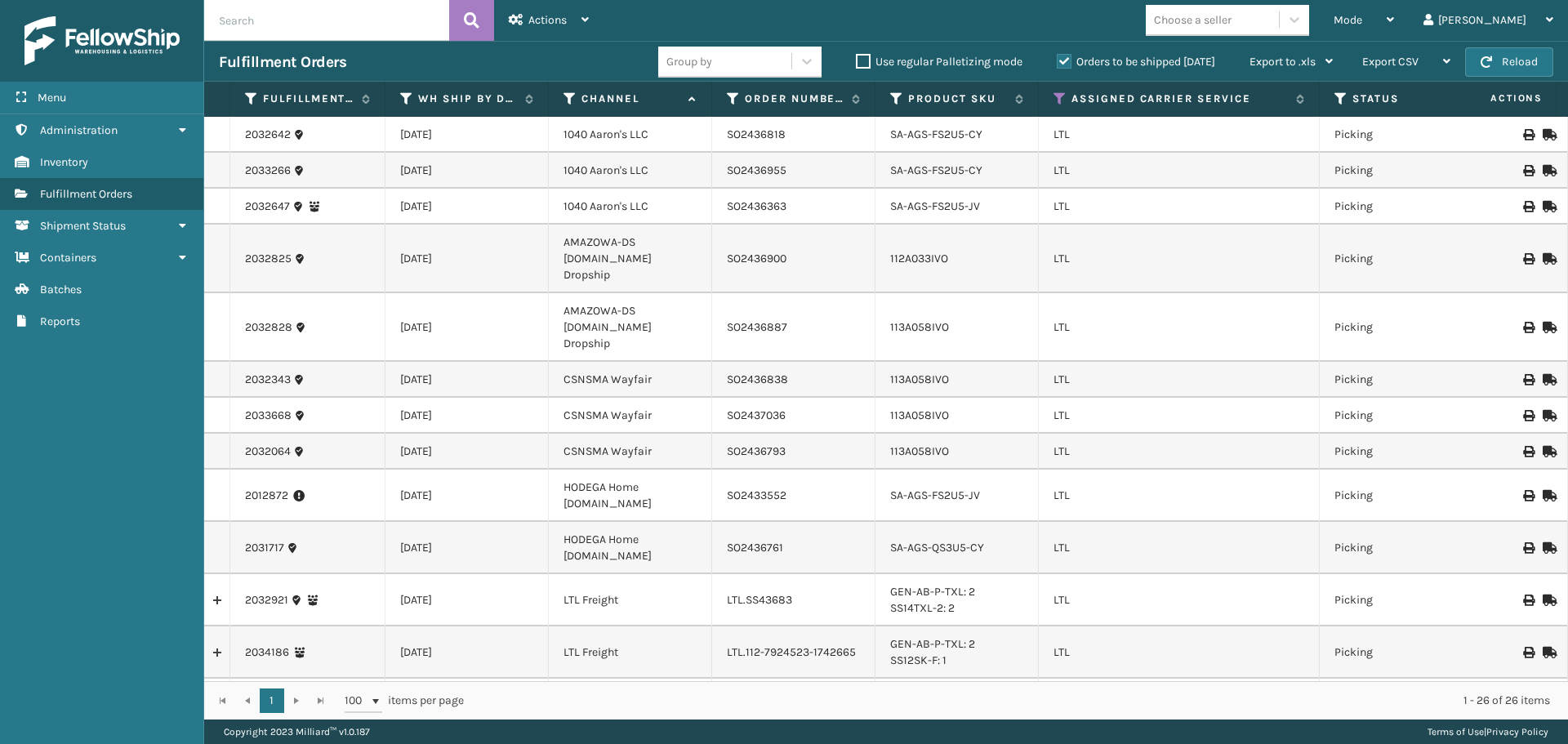
scroll to position [643, 0]
